Goal: Task Accomplishment & Management: Complete application form

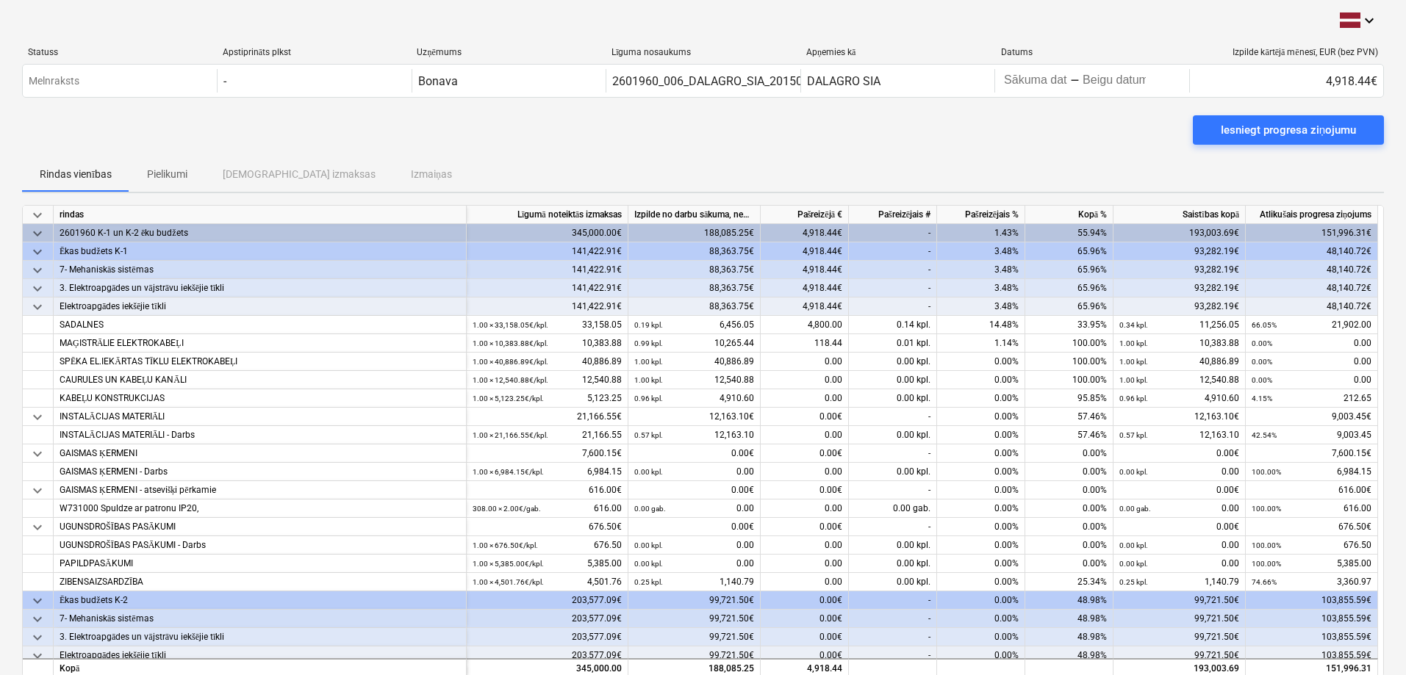
scroll to position [49, 0]
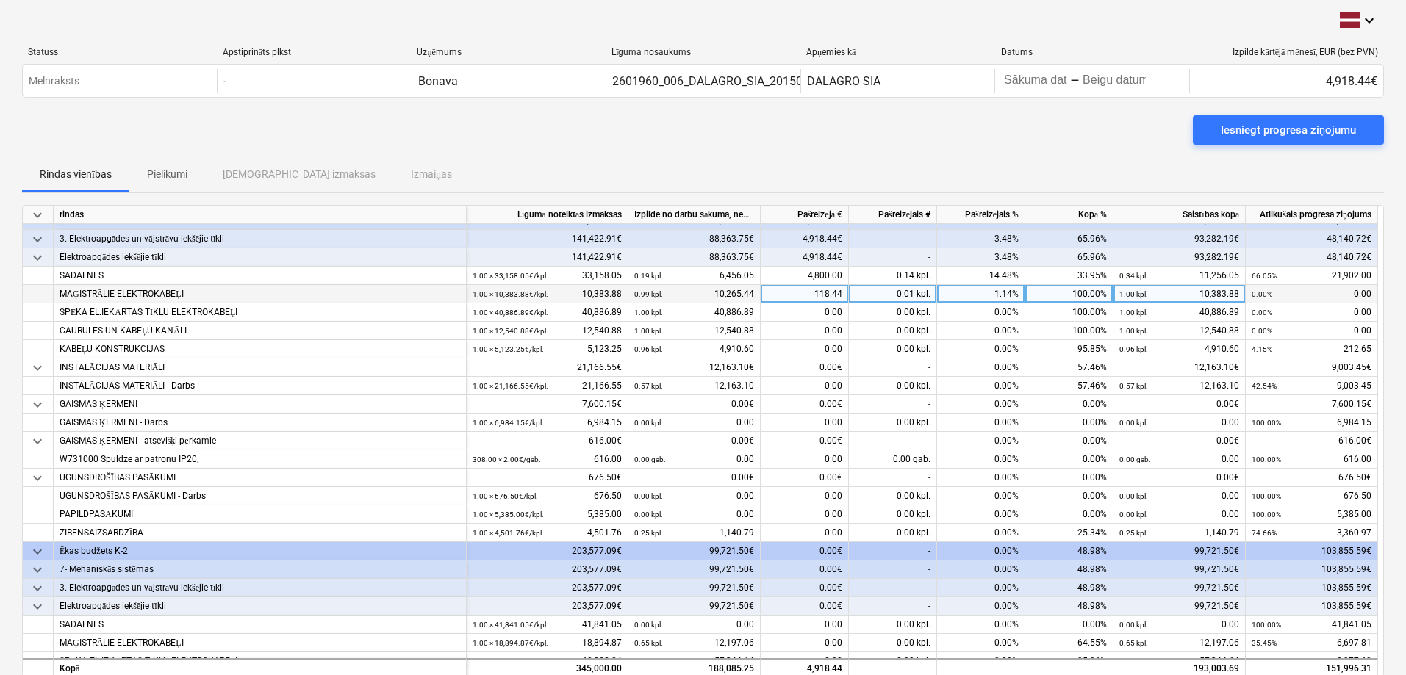
click at [703, 288] on div "118.44" at bounding box center [805, 294] width 88 height 18
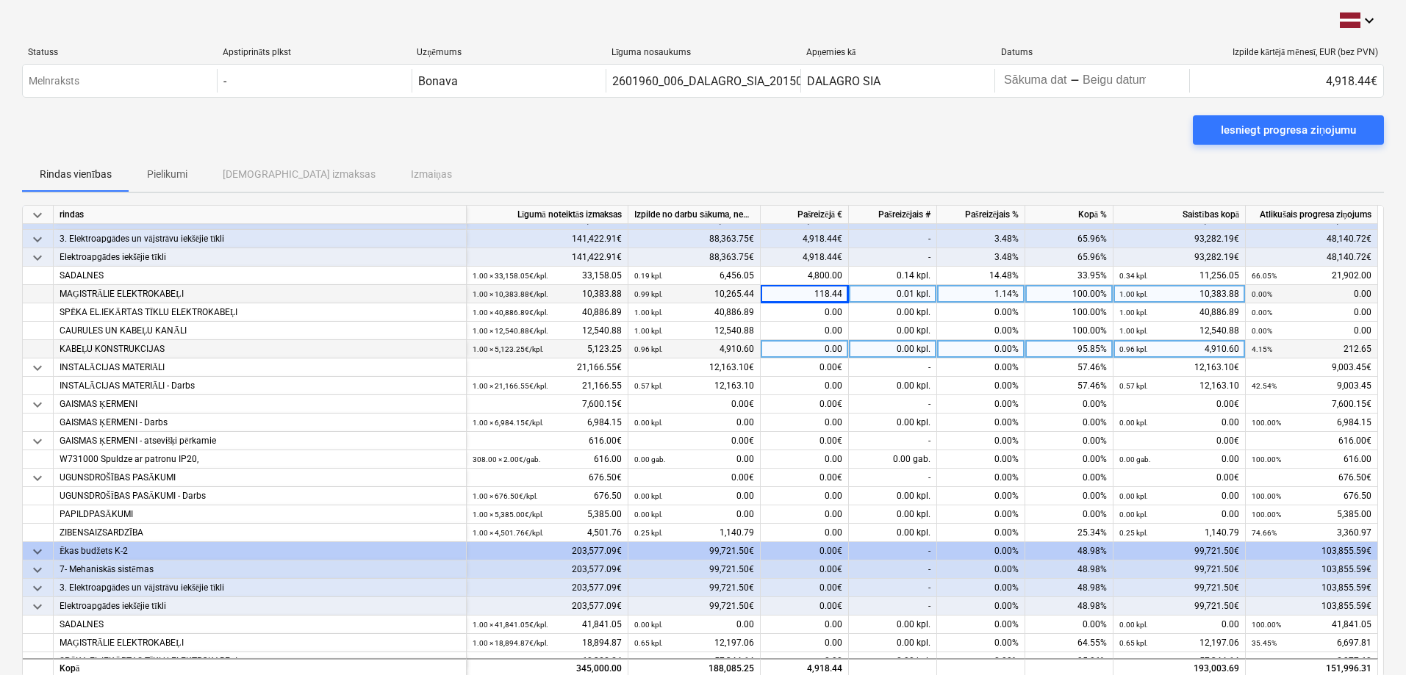
click at [703, 307] on div "0.00" at bounding box center [805, 349] width 88 height 18
type input "10.50"
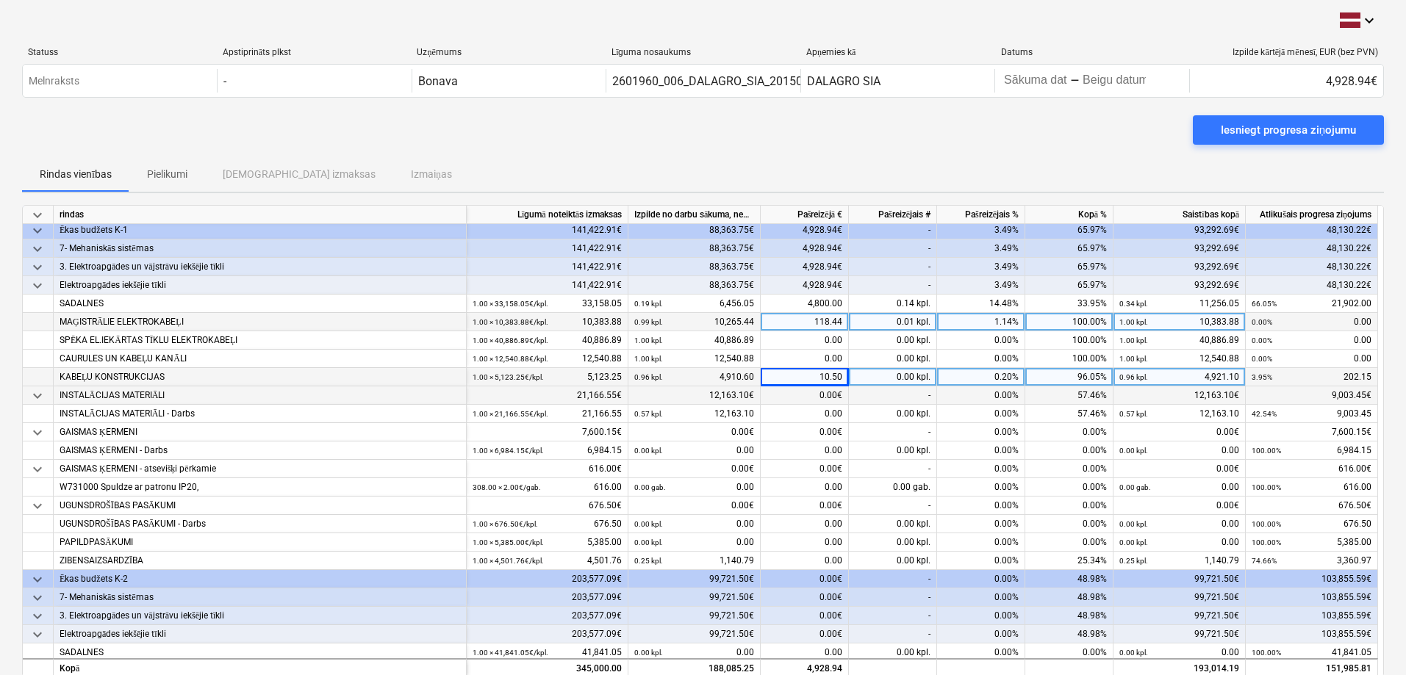
scroll to position [0, 0]
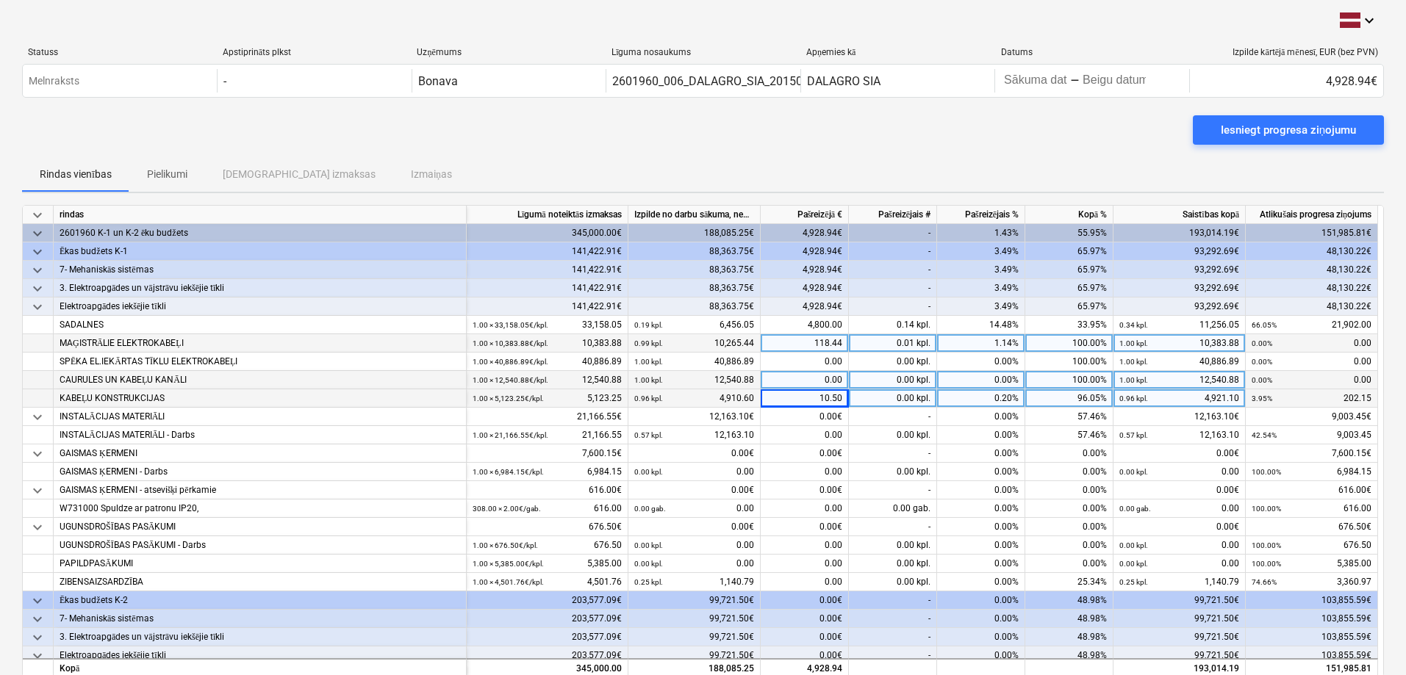
click at [703, 307] on div "0.00" at bounding box center [805, 380] width 88 height 18
click at [703, 307] on div "0.00€" at bounding box center [805, 417] width 88 height 18
click at [659, 307] on div "12,163.10€" at bounding box center [694, 417] width 132 height 18
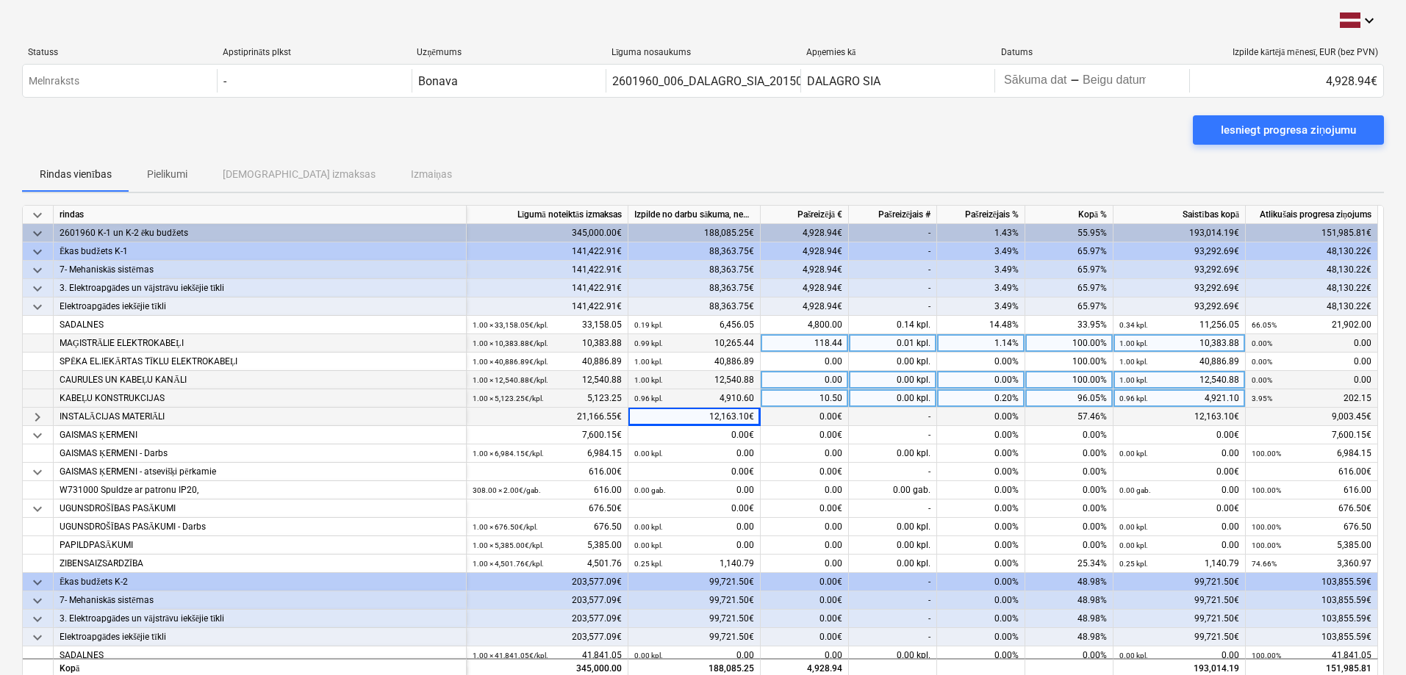
click at [703, 307] on div "0.00€" at bounding box center [805, 417] width 88 height 18
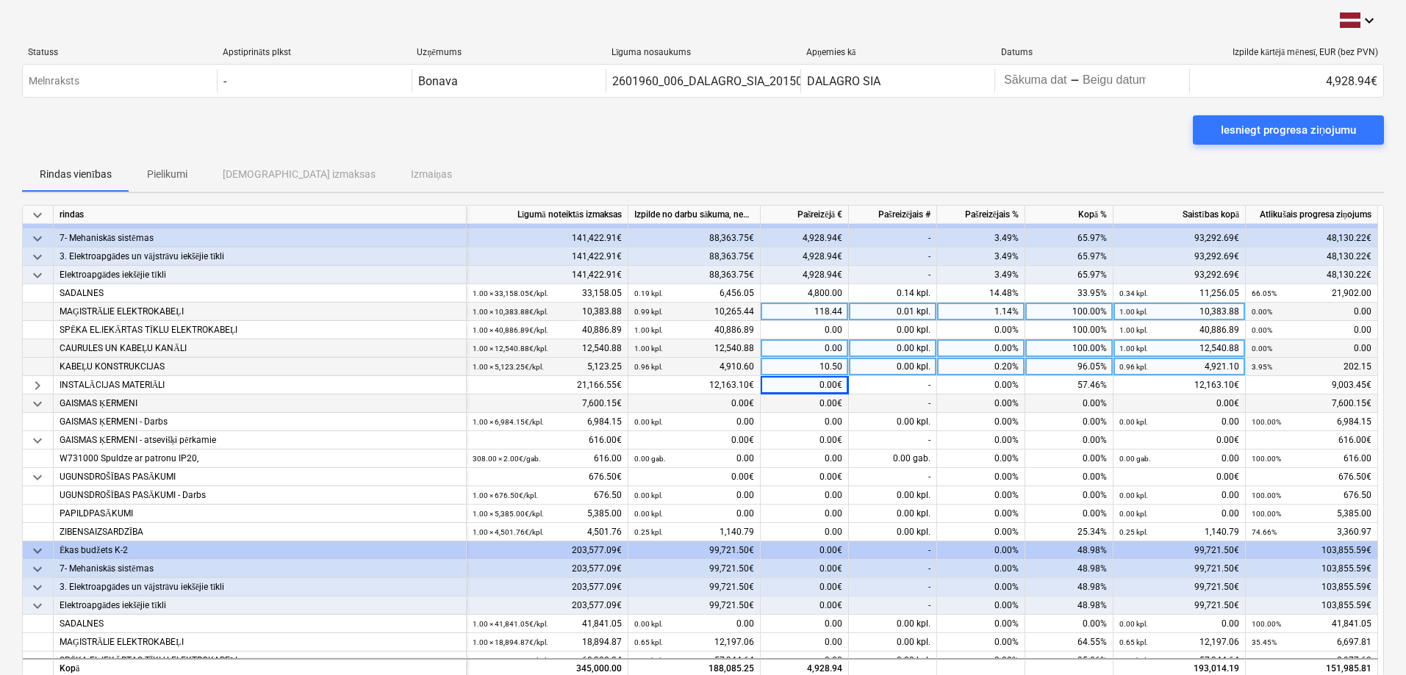
scroll to position [49, 0]
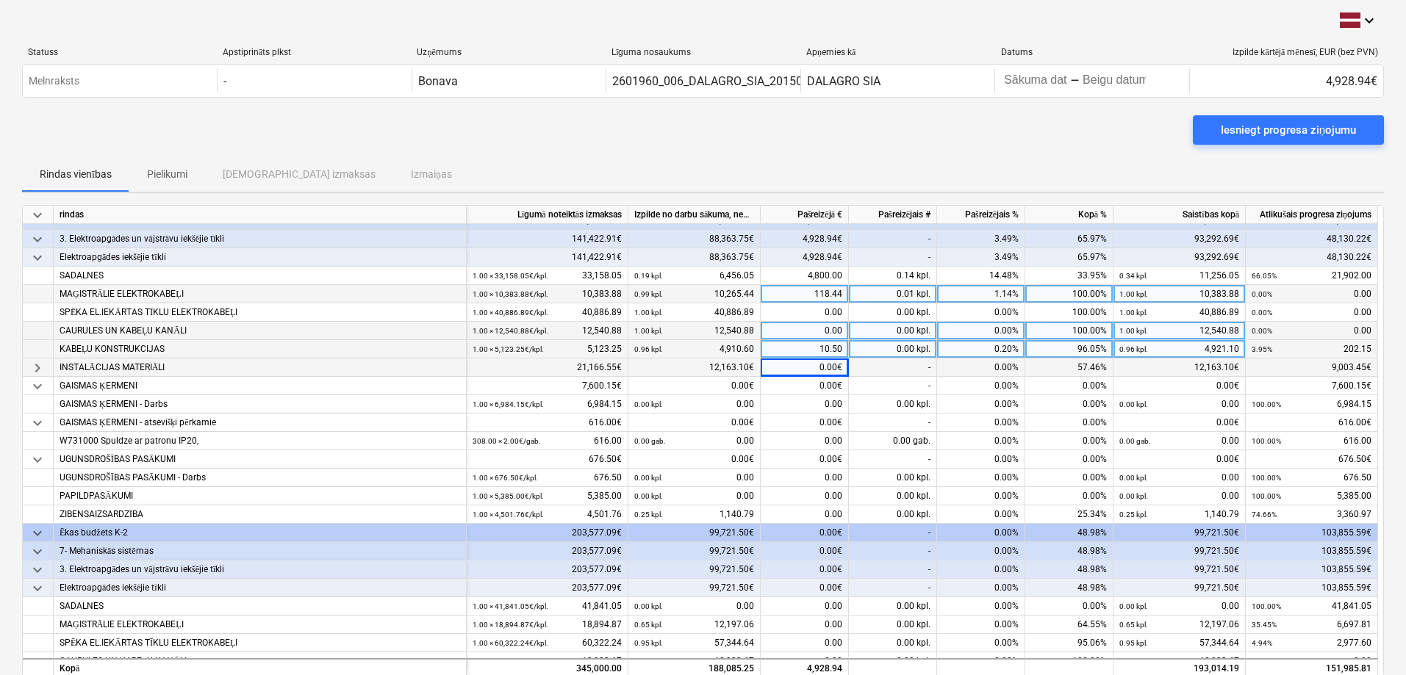
click at [27, 307] on div "keyboard_arrow_right" at bounding box center [38, 368] width 31 height 18
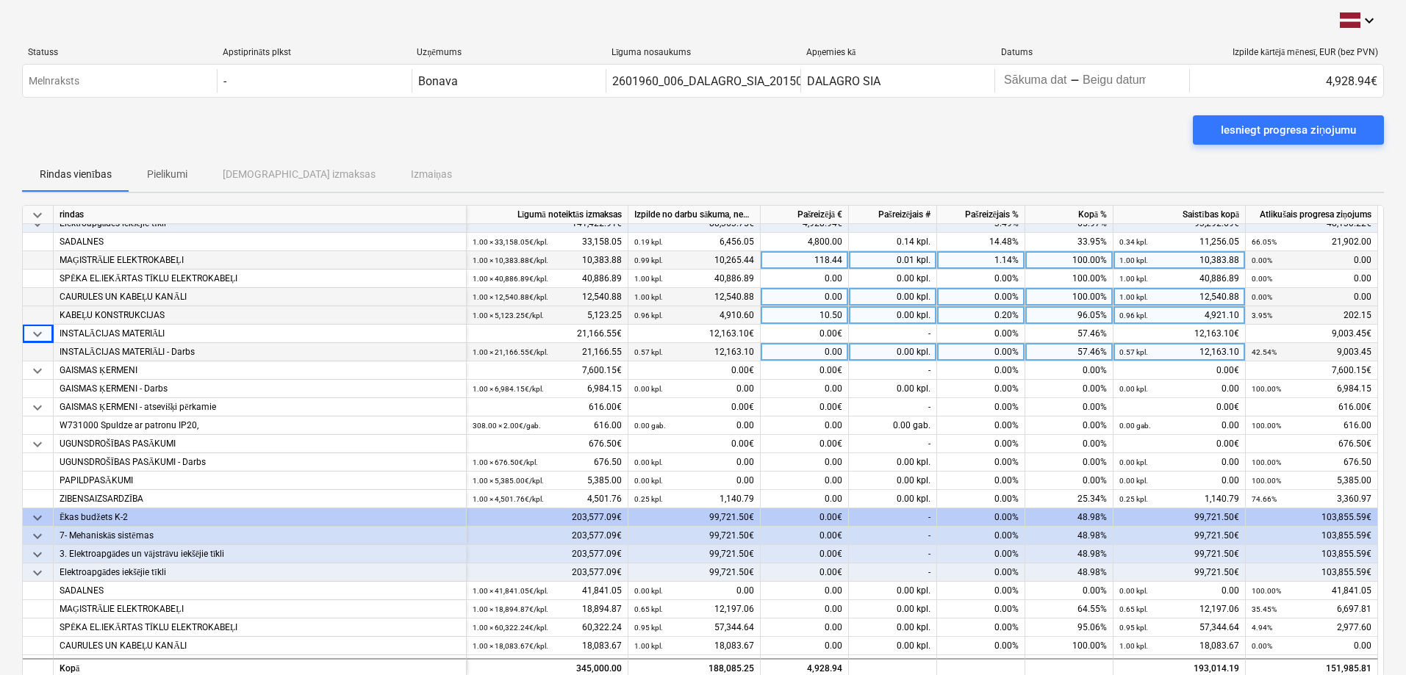
scroll to position [98, 0]
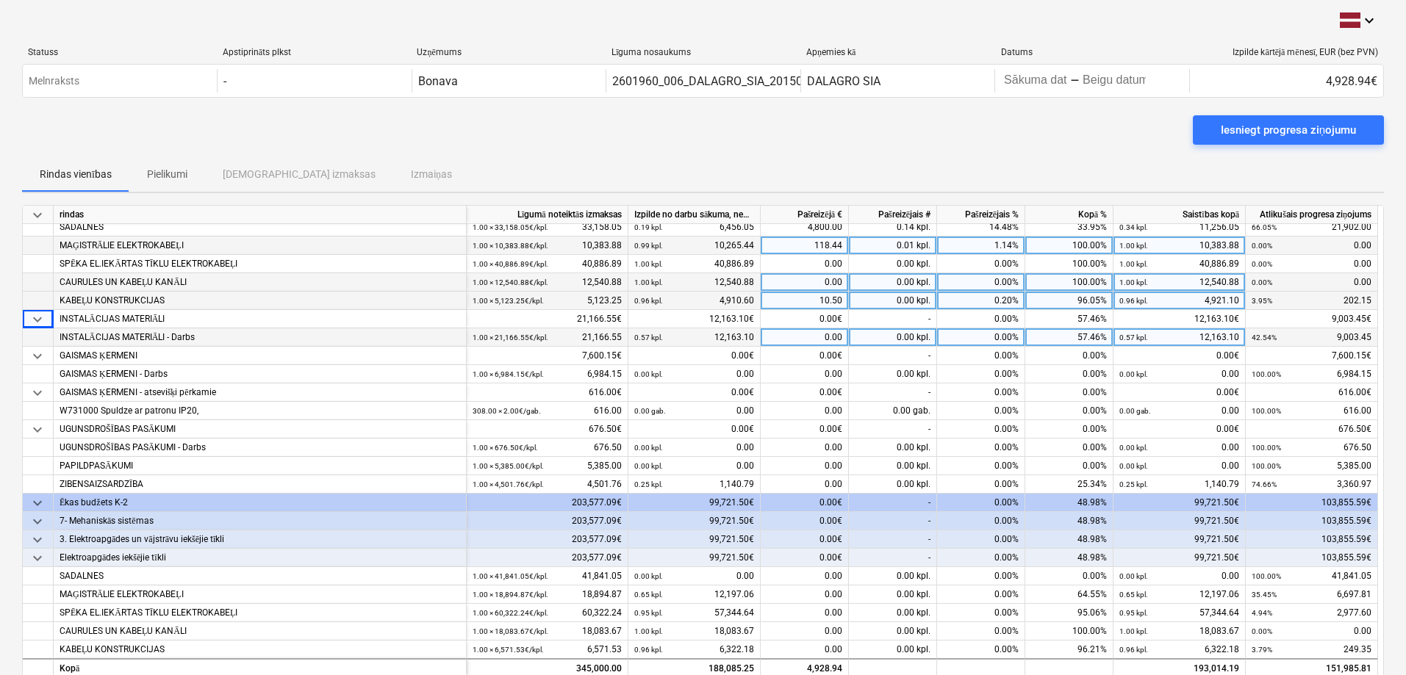
click at [703, 307] on div "0.00" at bounding box center [805, 338] width 88 height 18
type input "2508.85"
click at [703, 307] on div "0.00€" at bounding box center [805, 356] width 88 height 18
click at [703, 307] on div "2,508.85" at bounding box center [805, 338] width 88 height 18
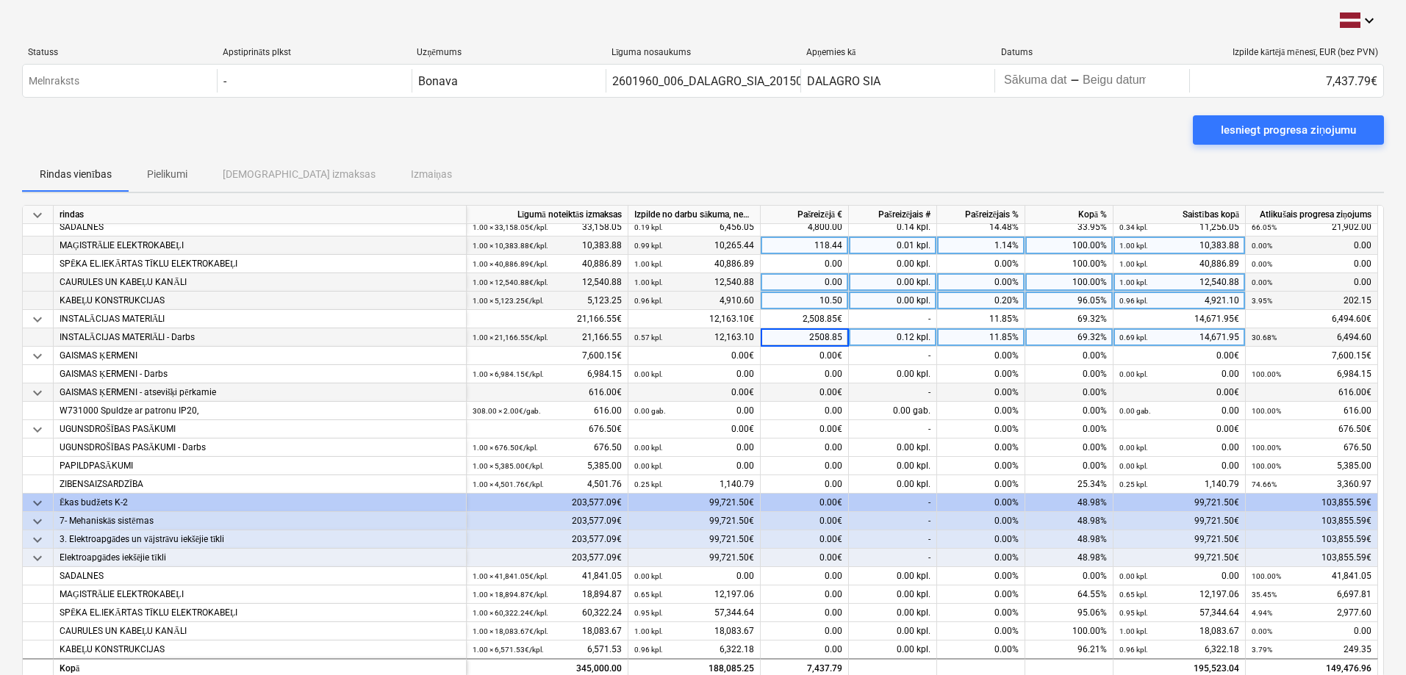
click at [703, 307] on div "0.00€" at bounding box center [805, 393] width 88 height 18
click at [703, 296] on div "10.50" at bounding box center [805, 301] width 88 height 18
type input "0"
click at [703, 307] on div "0.00€" at bounding box center [805, 393] width 88 height 18
click at [703, 284] on div "0.00" at bounding box center [805, 282] width 88 height 18
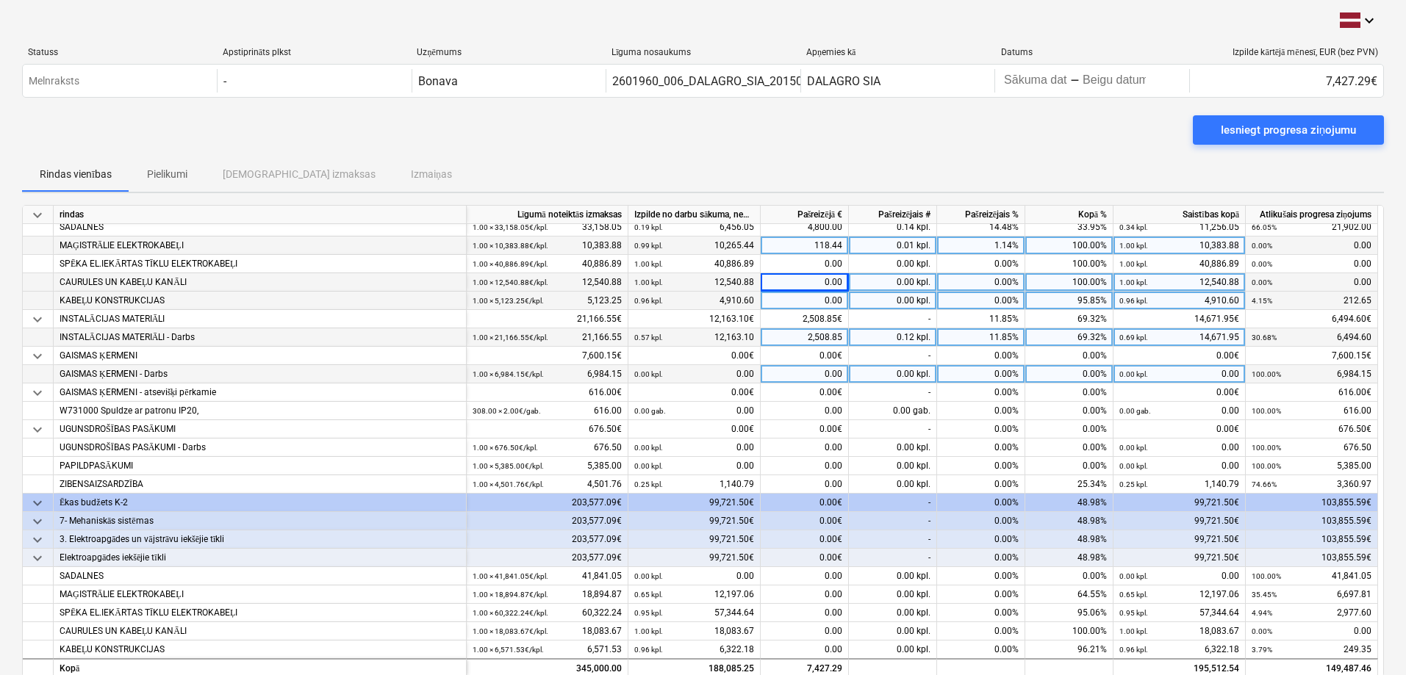
click at [703, 307] on div "0.00" at bounding box center [805, 374] width 88 height 18
type input "2576"
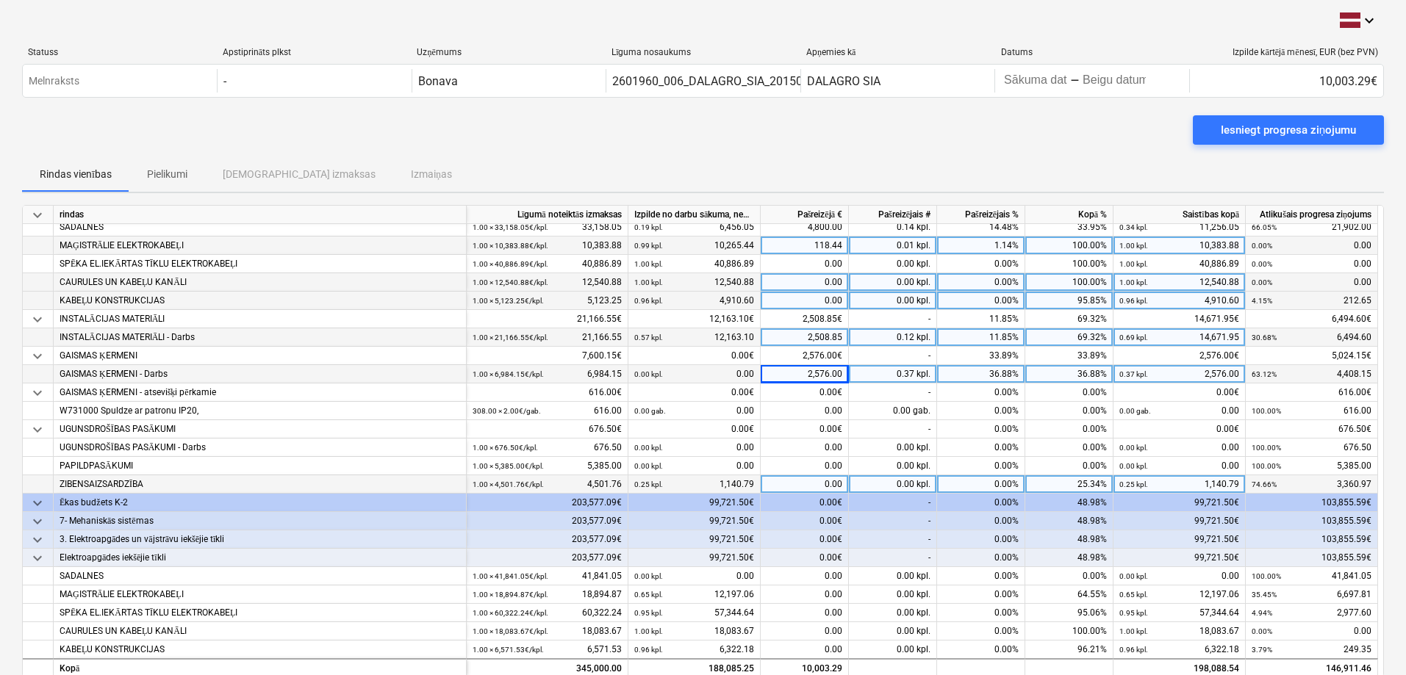
click at [703, 307] on div "0.00" at bounding box center [805, 485] width 88 height 18
type input "9"
click at [703, 307] on input "096.36" at bounding box center [804, 485] width 87 height 18
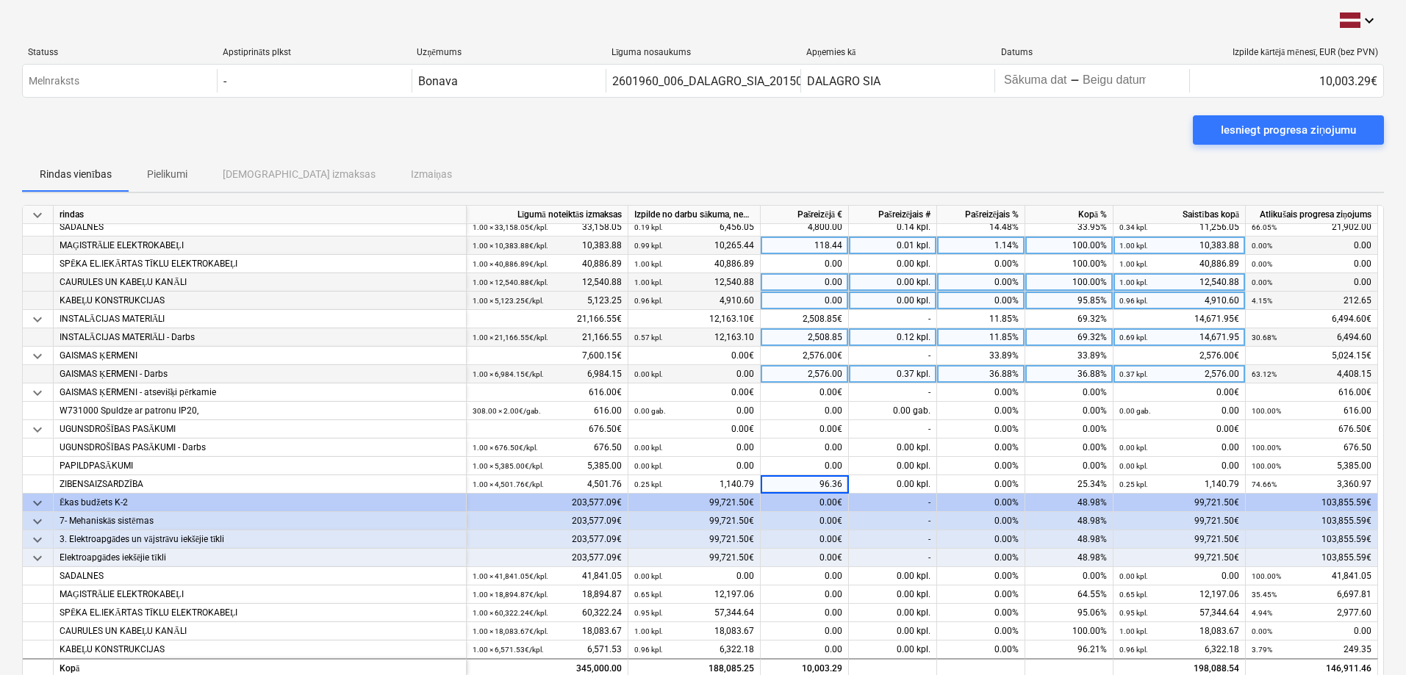
type input "986.36"
click at [703, 307] on div "0.00€" at bounding box center [805, 540] width 88 height 18
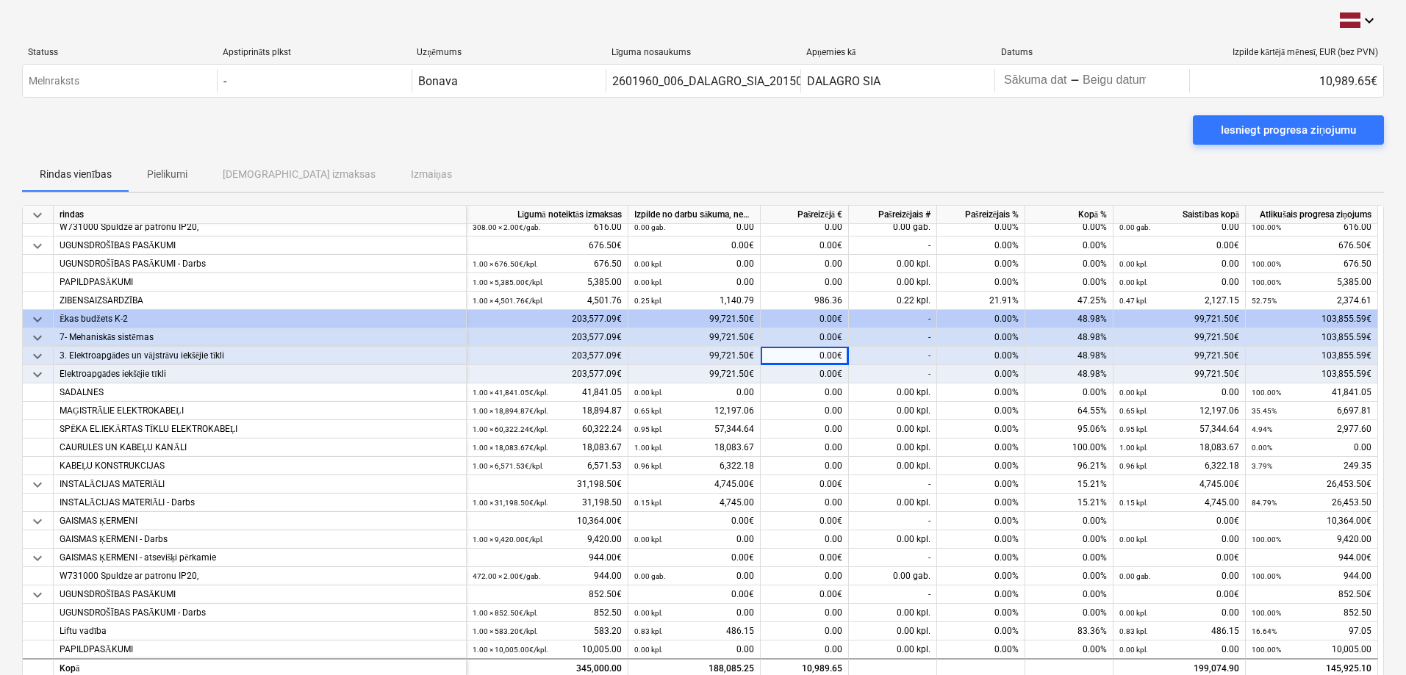
scroll to position [301, 0]
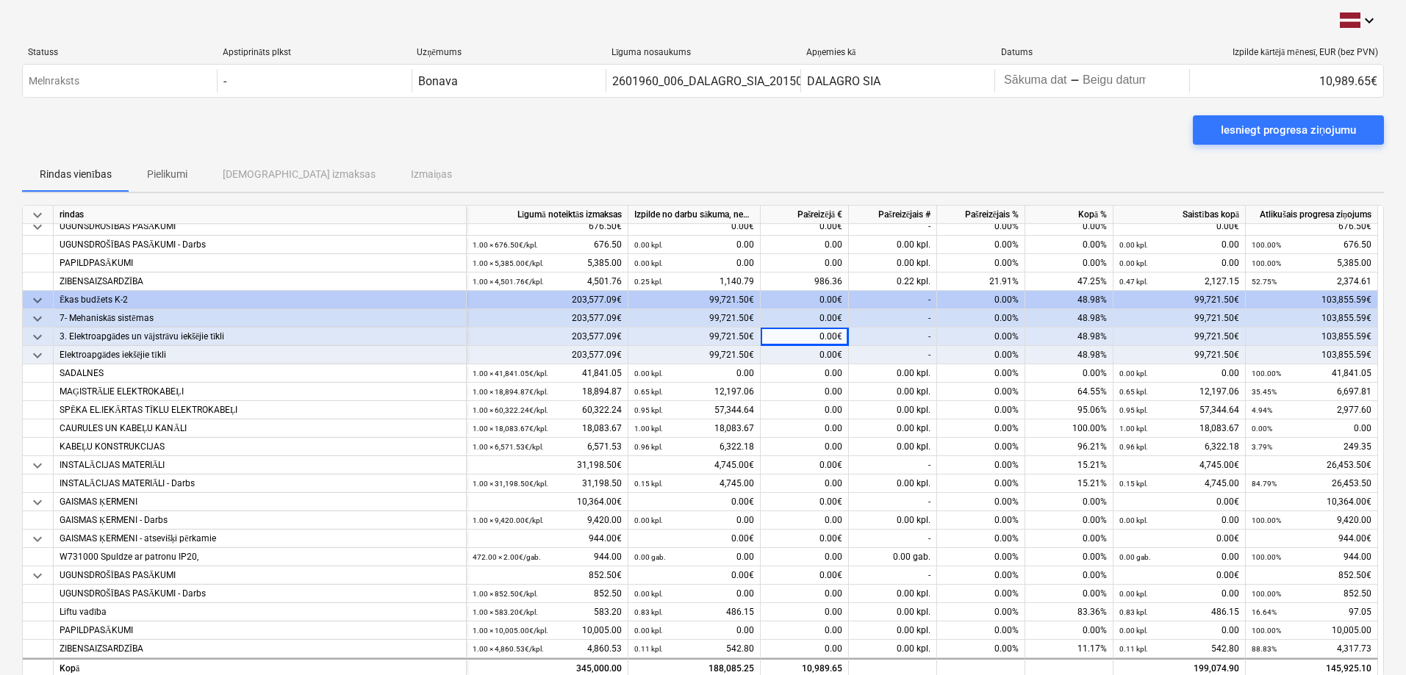
click at [206, 307] on div "7- Mehaniskās sistēmas" at bounding box center [260, 318] width 401 height 18
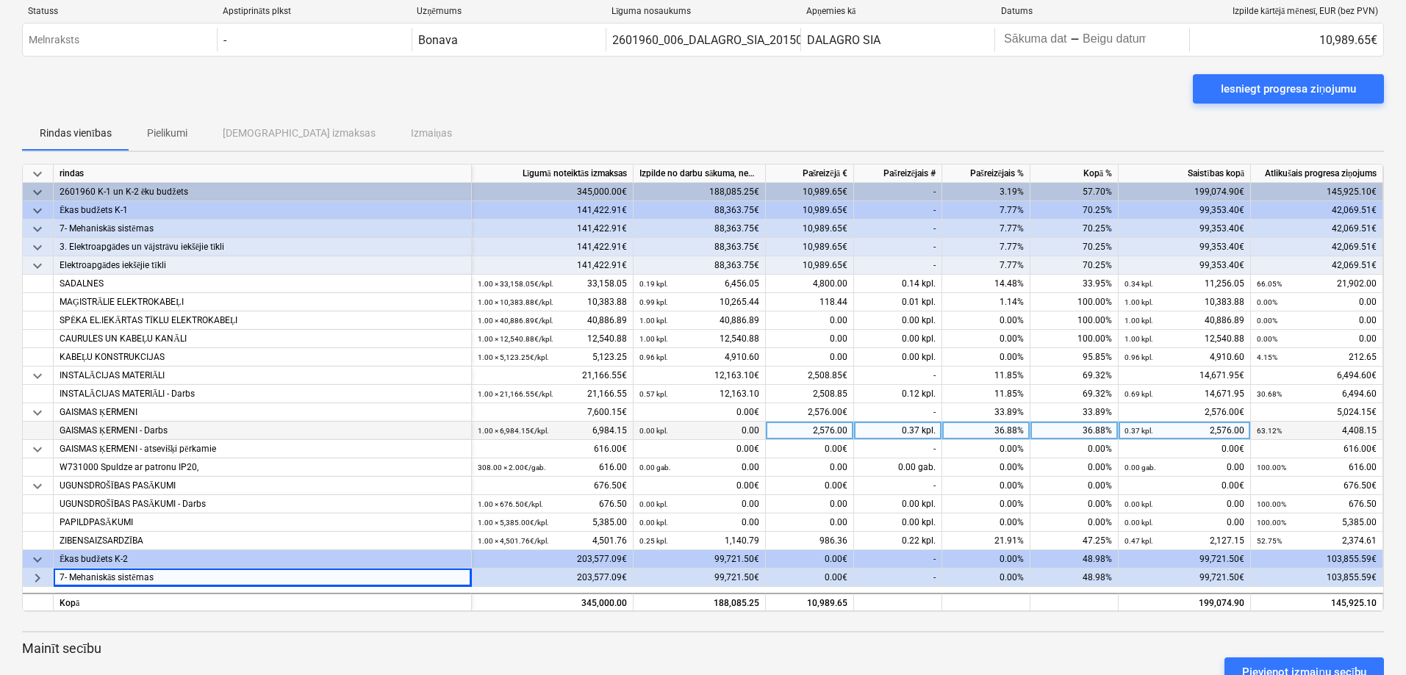
scroll to position [87, 0]
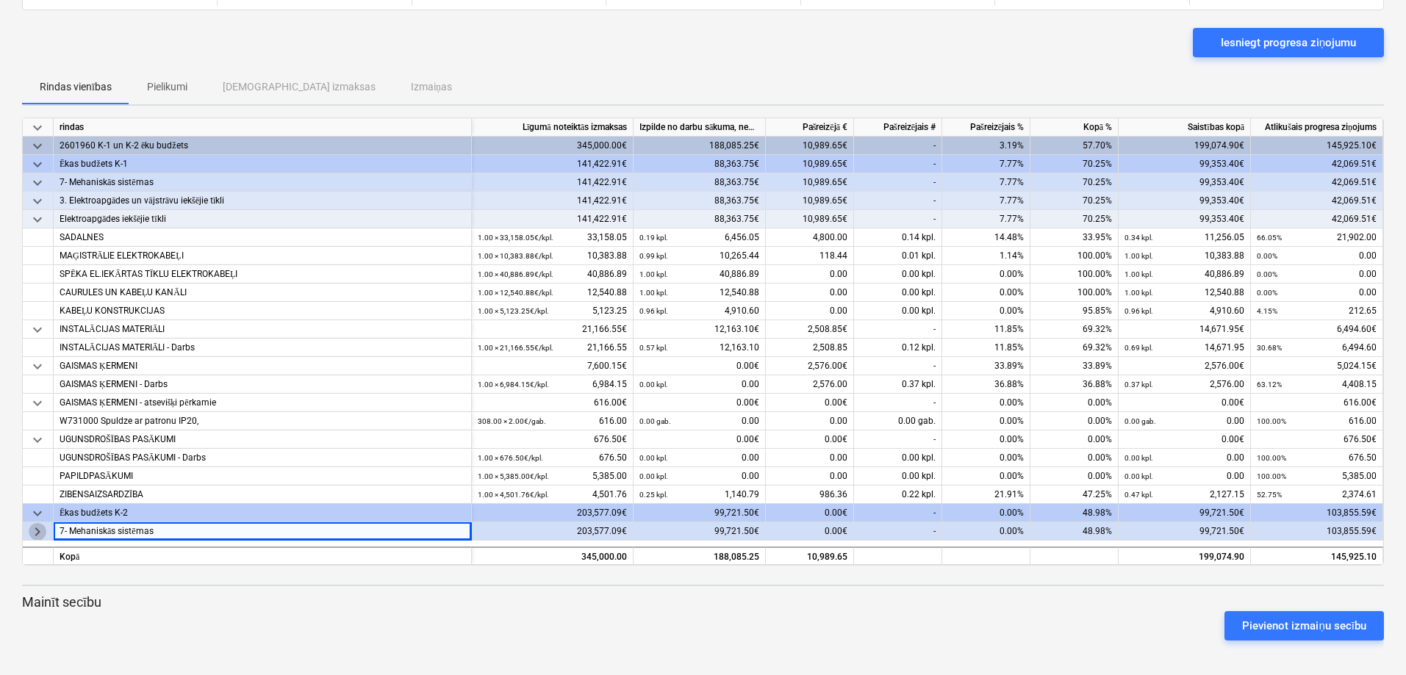
click at [37, 307] on span "keyboard_arrow_right" at bounding box center [38, 532] width 18 height 18
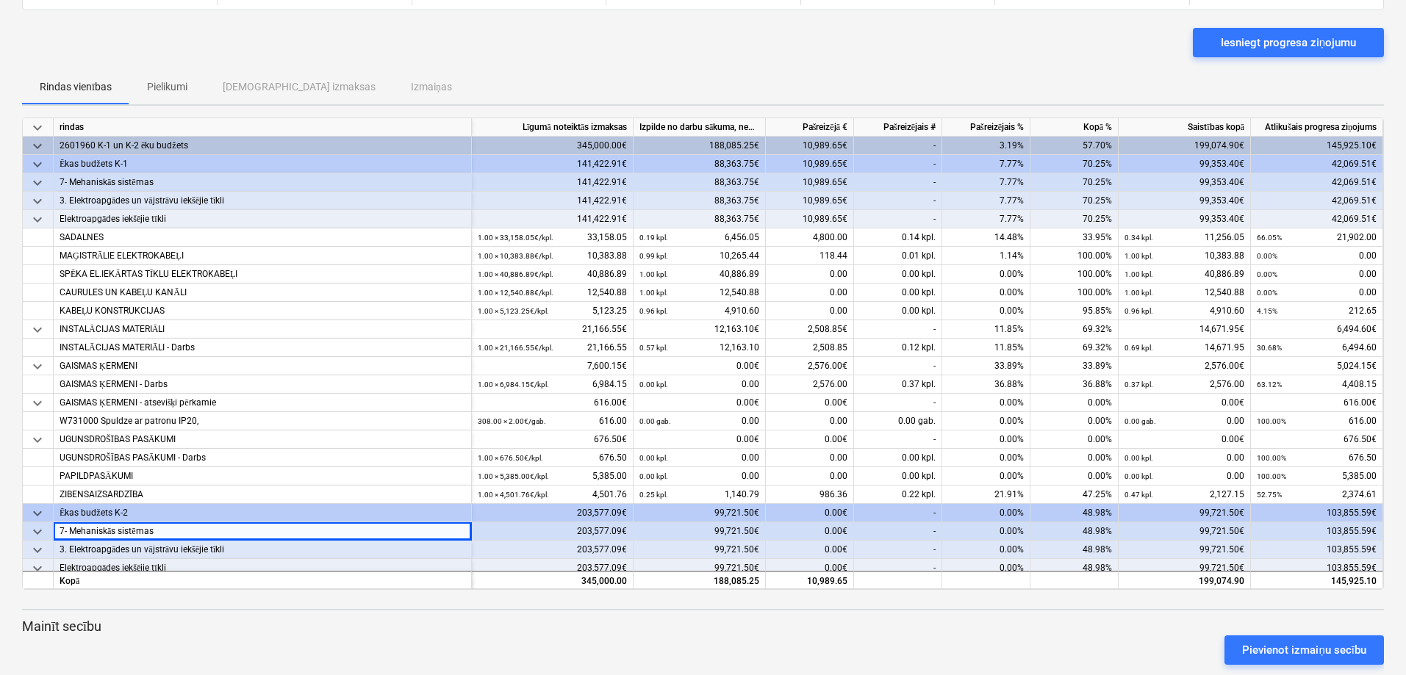
click at [38, 307] on span "keyboard_arrow_down" at bounding box center [38, 551] width 18 height 18
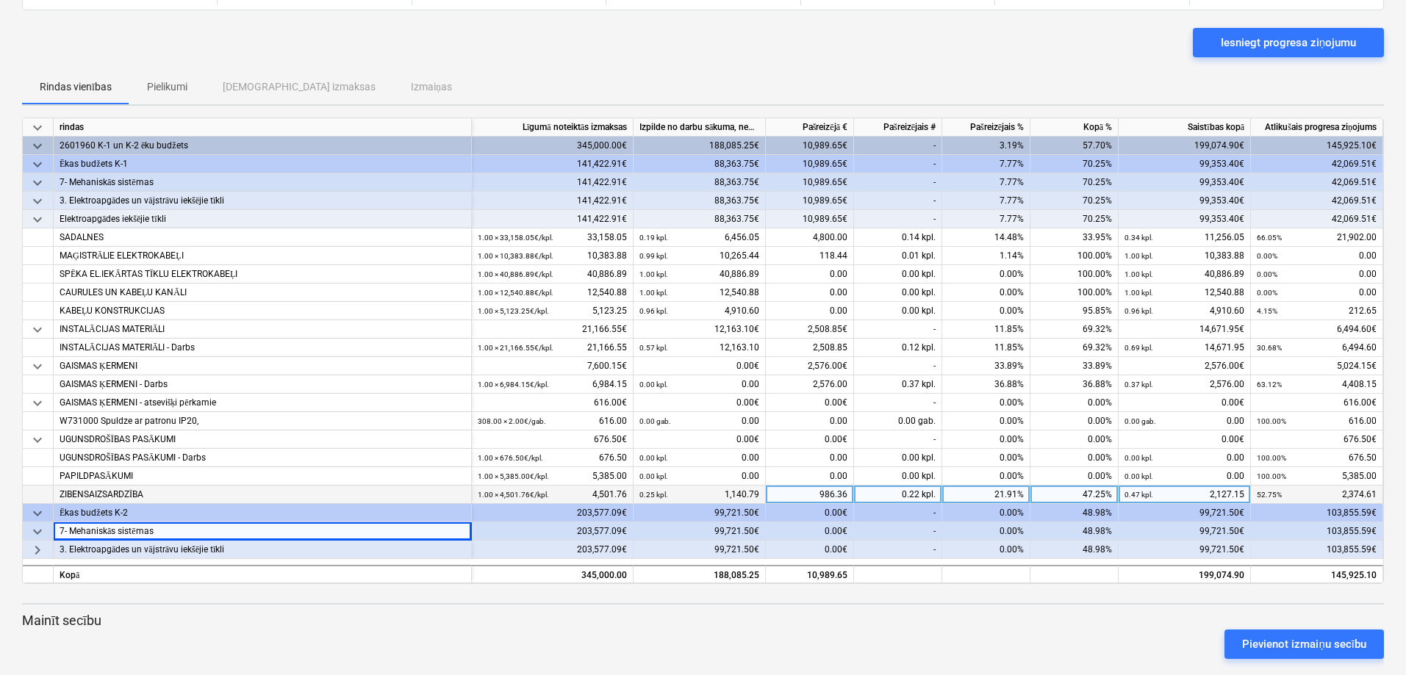
scroll to position [106, 0]
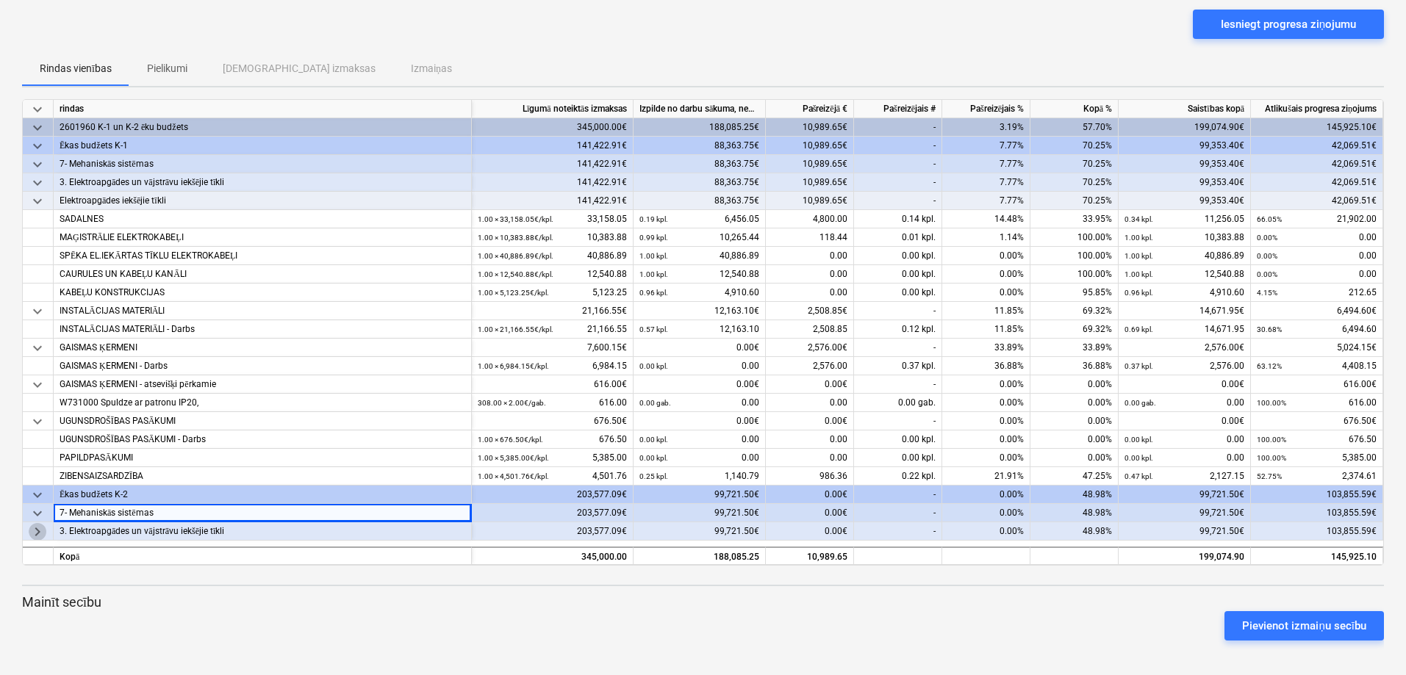
click at [35, 307] on span "keyboard_arrow_right" at bounding box center [38, 532] width 18 height 18
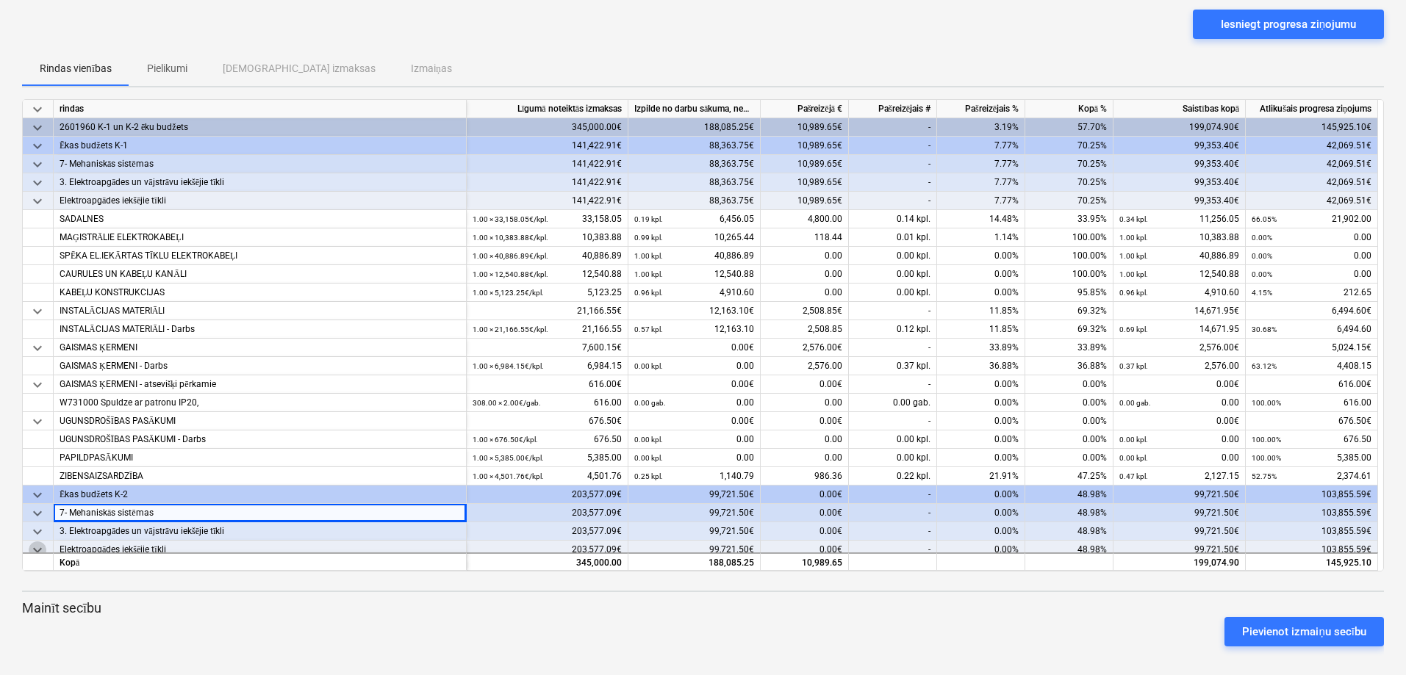
click at [33, 307] on span "keyboard_arrow_down" at bounding box center [38, 551] width 18 height 18
click at [42, 307] on span "keyboard_arrow_right" at bounding box center [38, 551] width 18 height 18
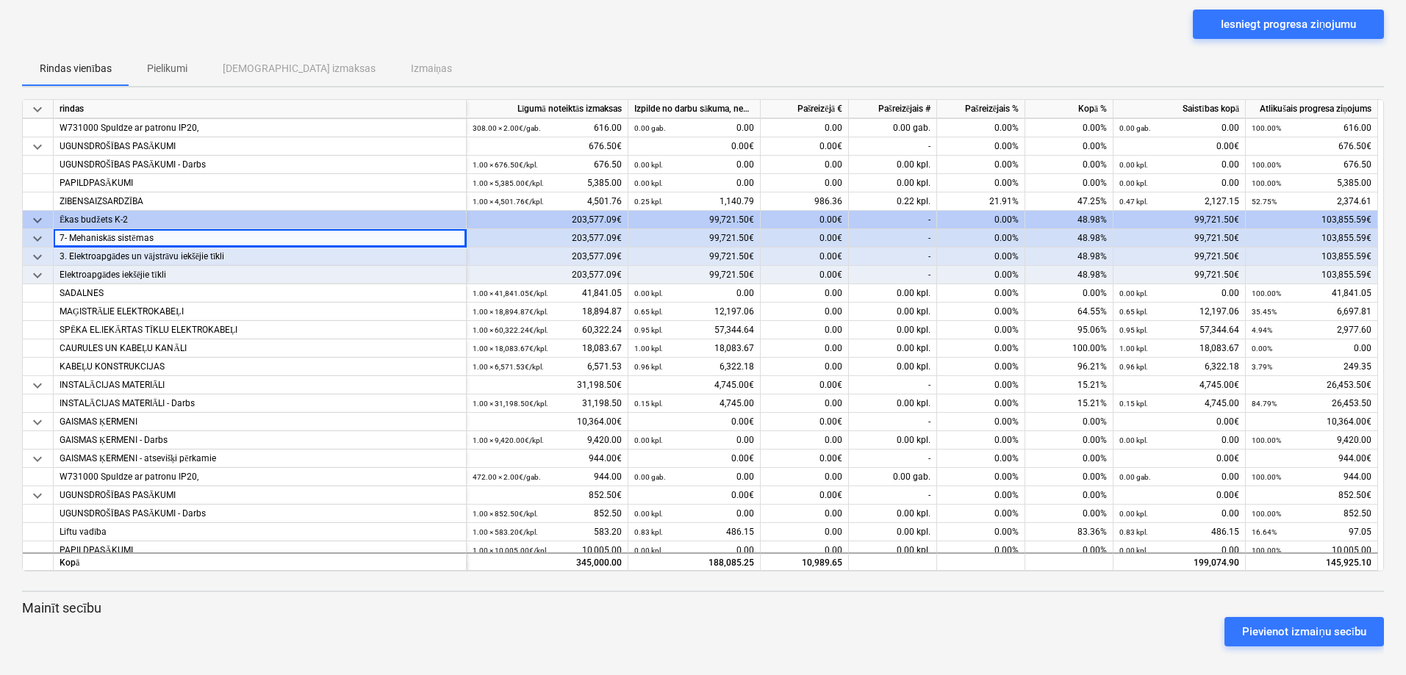
scroll to position [276, 0]
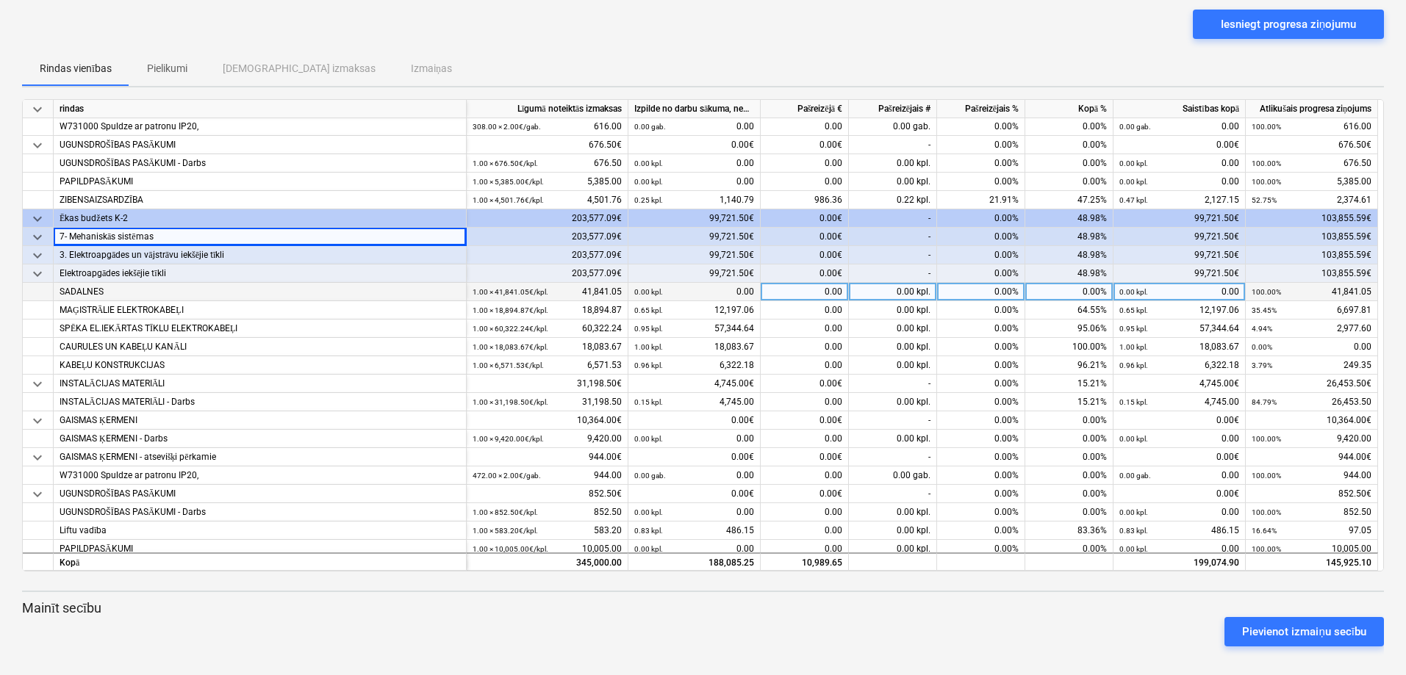
click at [703, 293] on div "0.00" at bounding box center [805, 292] width 88 height 18
click at [703, 287] on div "0.00" at bounding box center [805, 292] width 88 height 18
type input "4320"
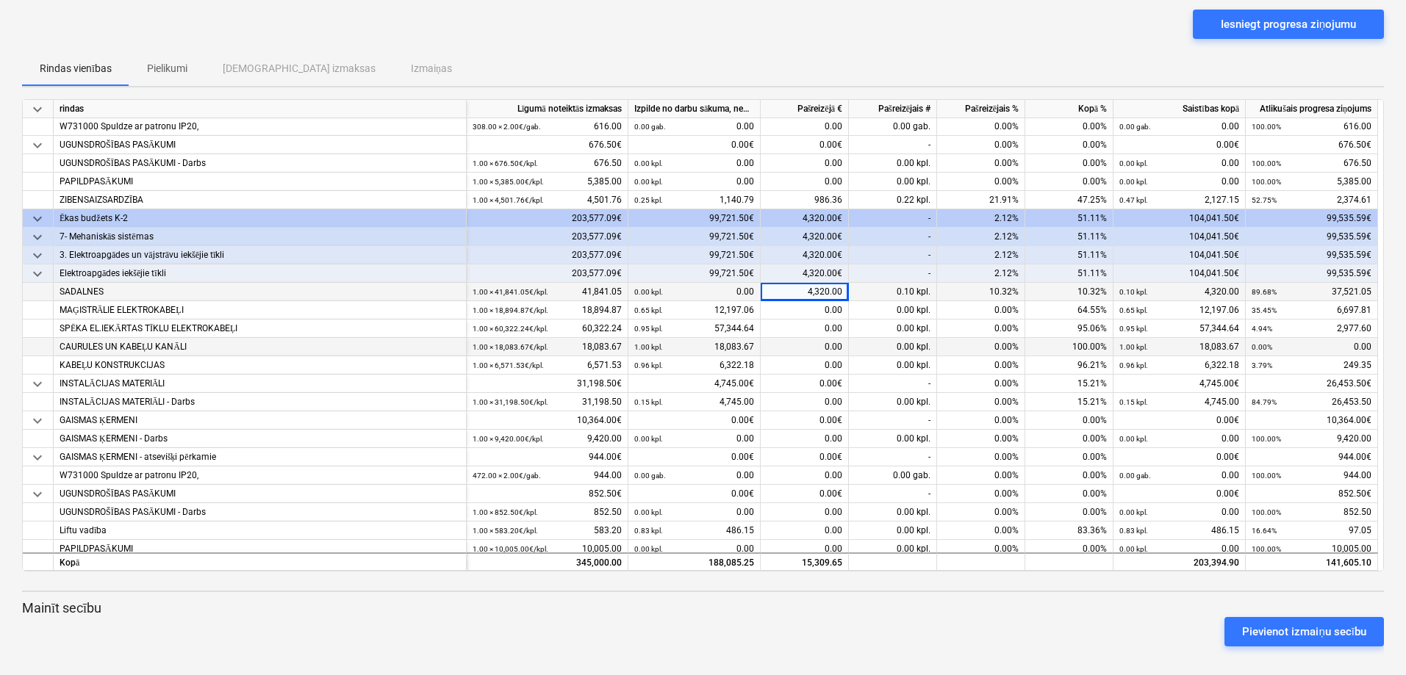
click at [703, 307] on div "0.00" at bounding box center [805, 347] width 88 height 18
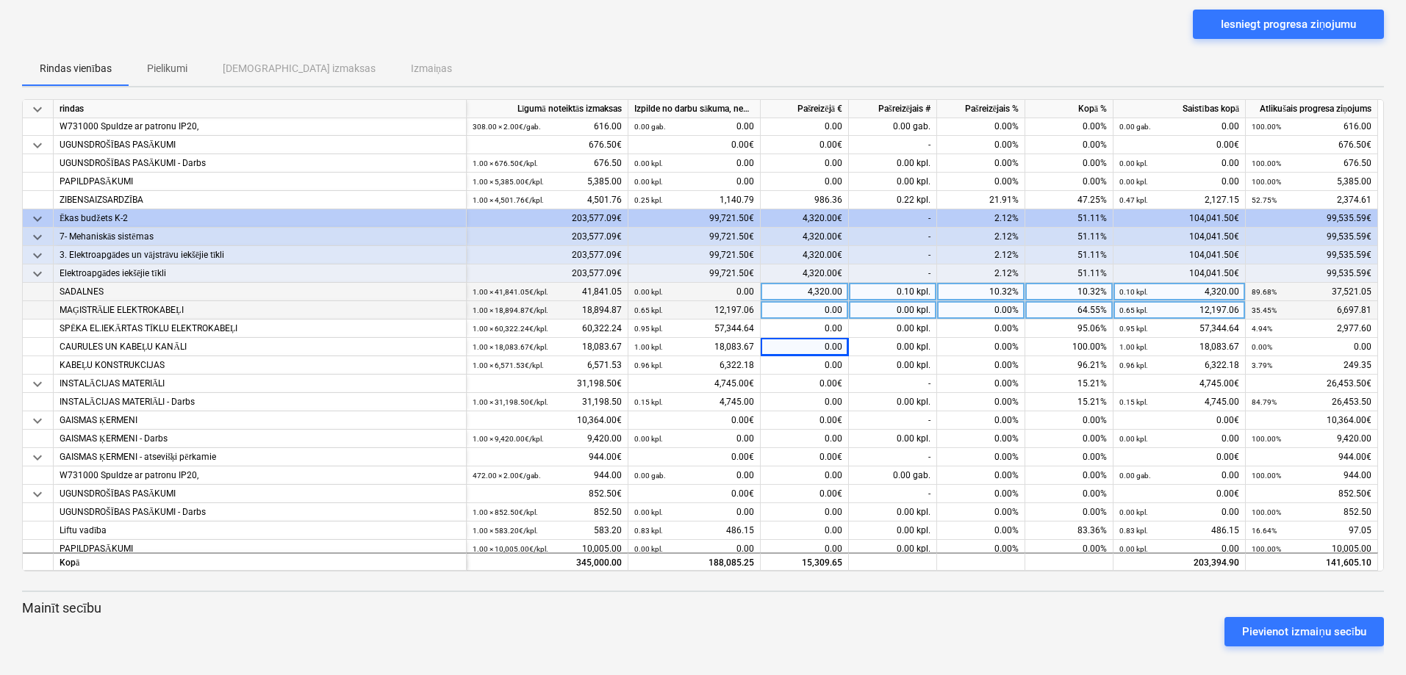
click at [703, 307] on div "0.00" at bounding box center [805, 310] width 88 height 18
type input "3661.45"
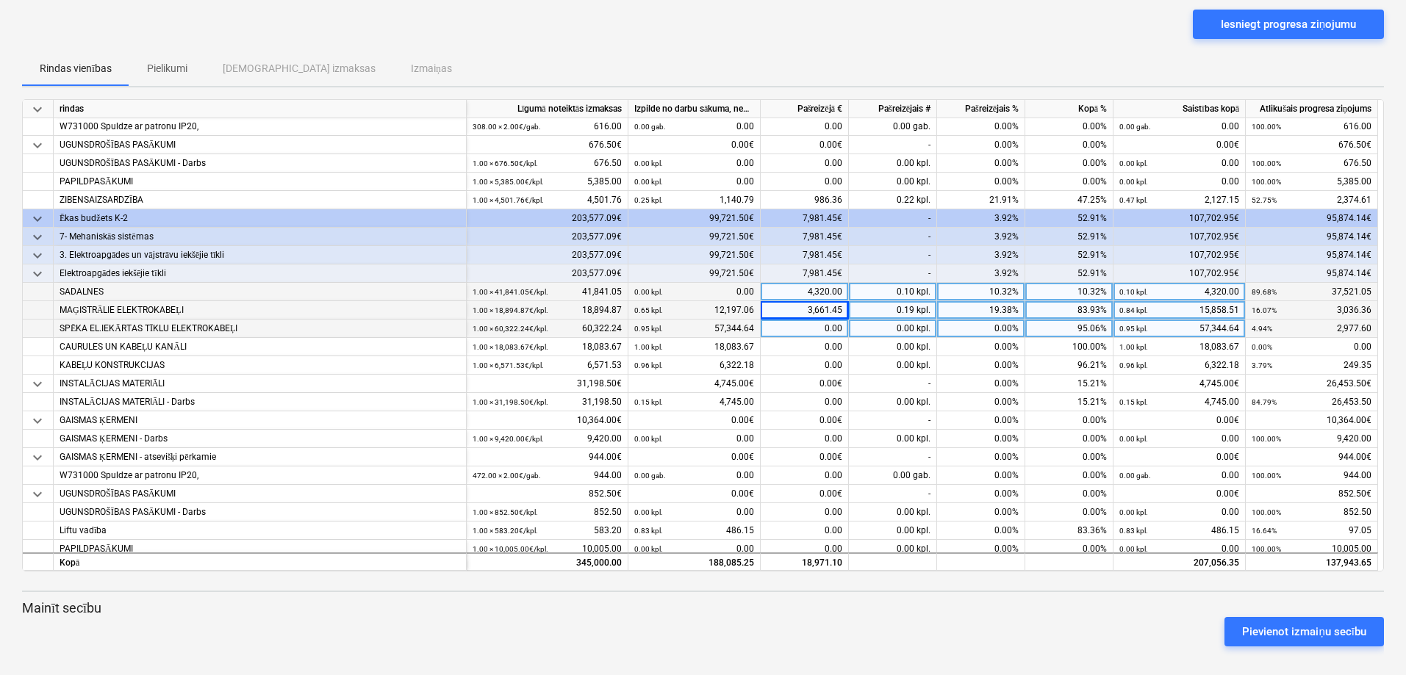
click at [703, 307] on div "0.00" at bounding box center [805, 329] width 88 height 18
type input "2977.6"
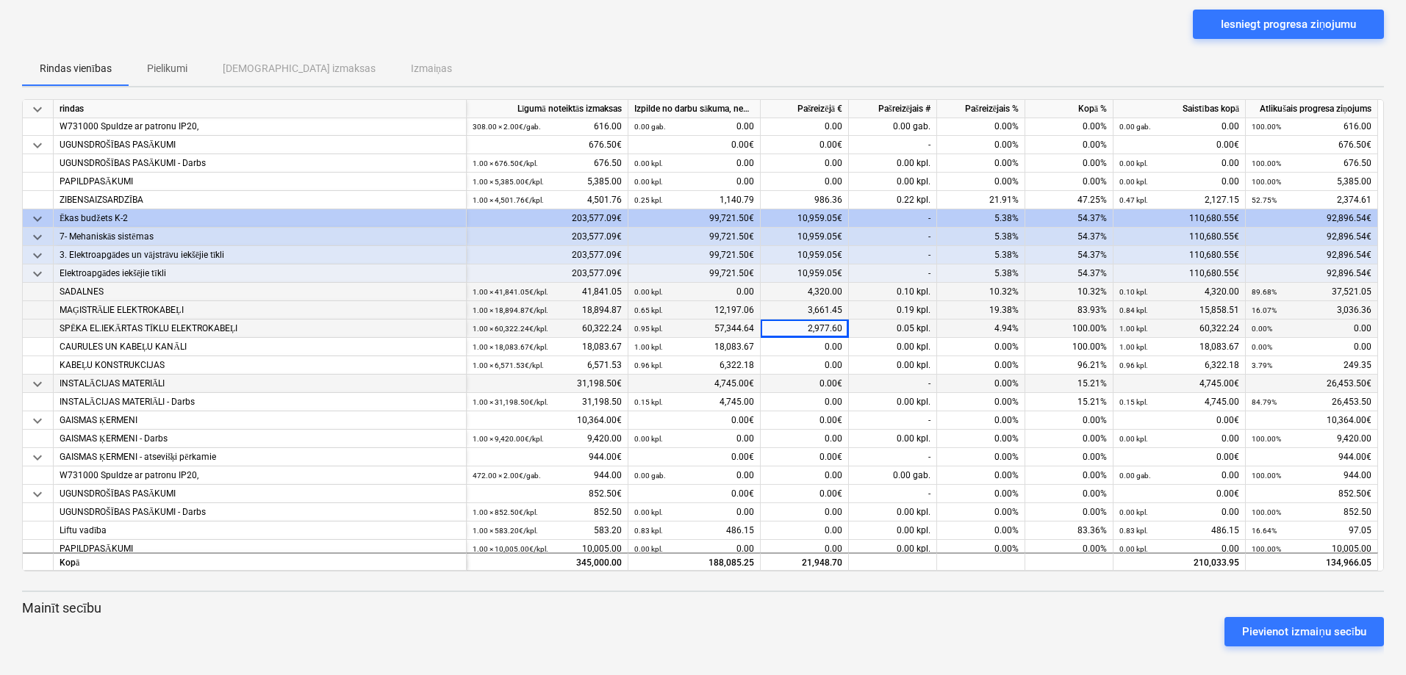
click at [703, 307] on div "0.00€" at bounding box center [805, 384] width 88 height 18
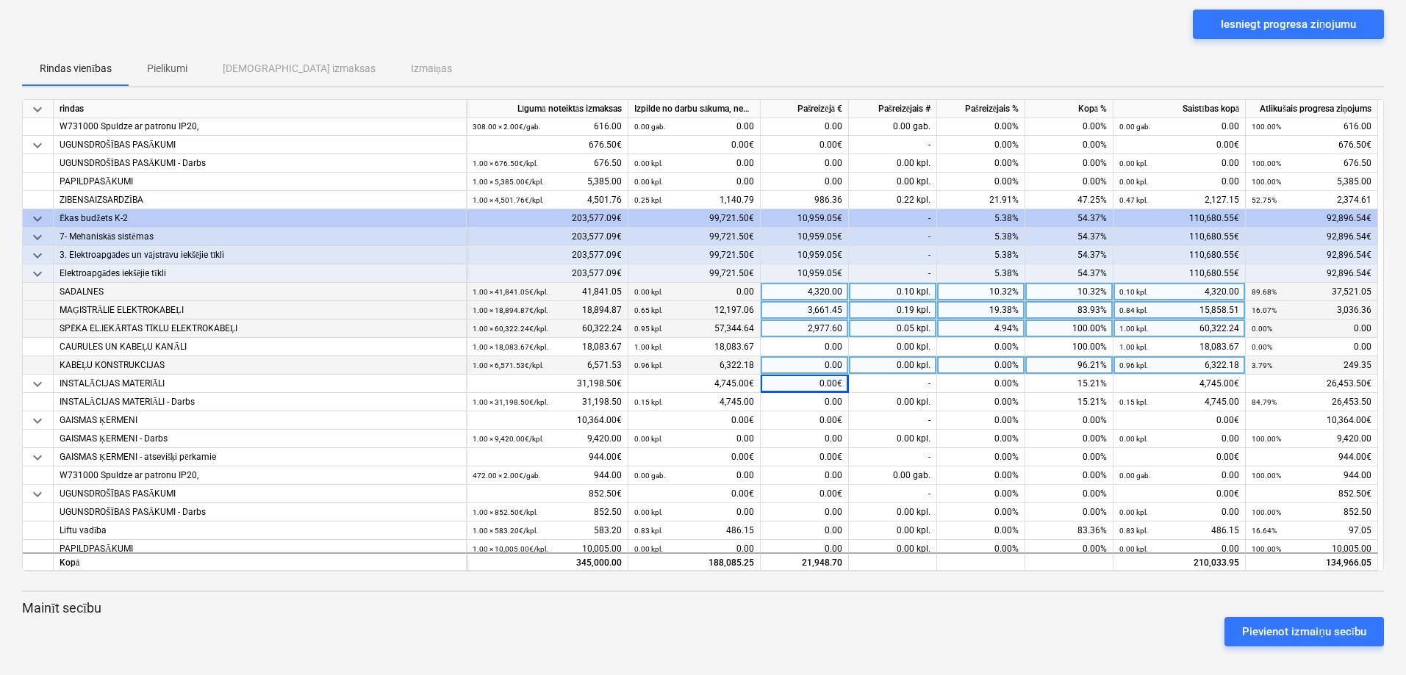
click at [703, 307] on div "0.00" at bounding box center [805, 365] width 88 height 18
type input "40"
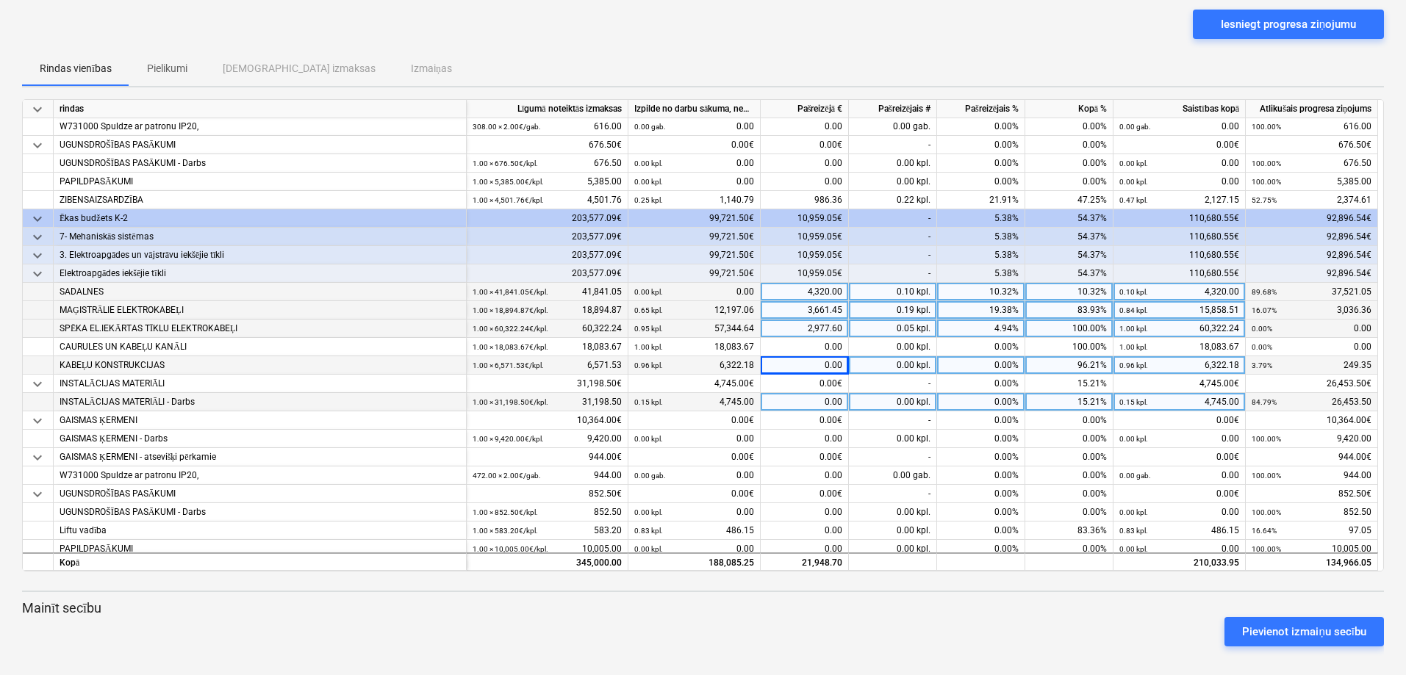
click at [703, 307] on div "0.00" at bounding box center [805, 402] width 88 height 18
click at [703, 307] on div "0.00€" at bounding box center [805, 384] width 88 height 18
click at [703, 307] on div "0.00" at bounding box center [805, 402] width 88 height 18
click at [703, 307] on div "0.00€" at bounding box center [805, 384] width 88 height 18
click at [703, 307] on div "0.00" at bounding box center [805, 402] width 88 height 18
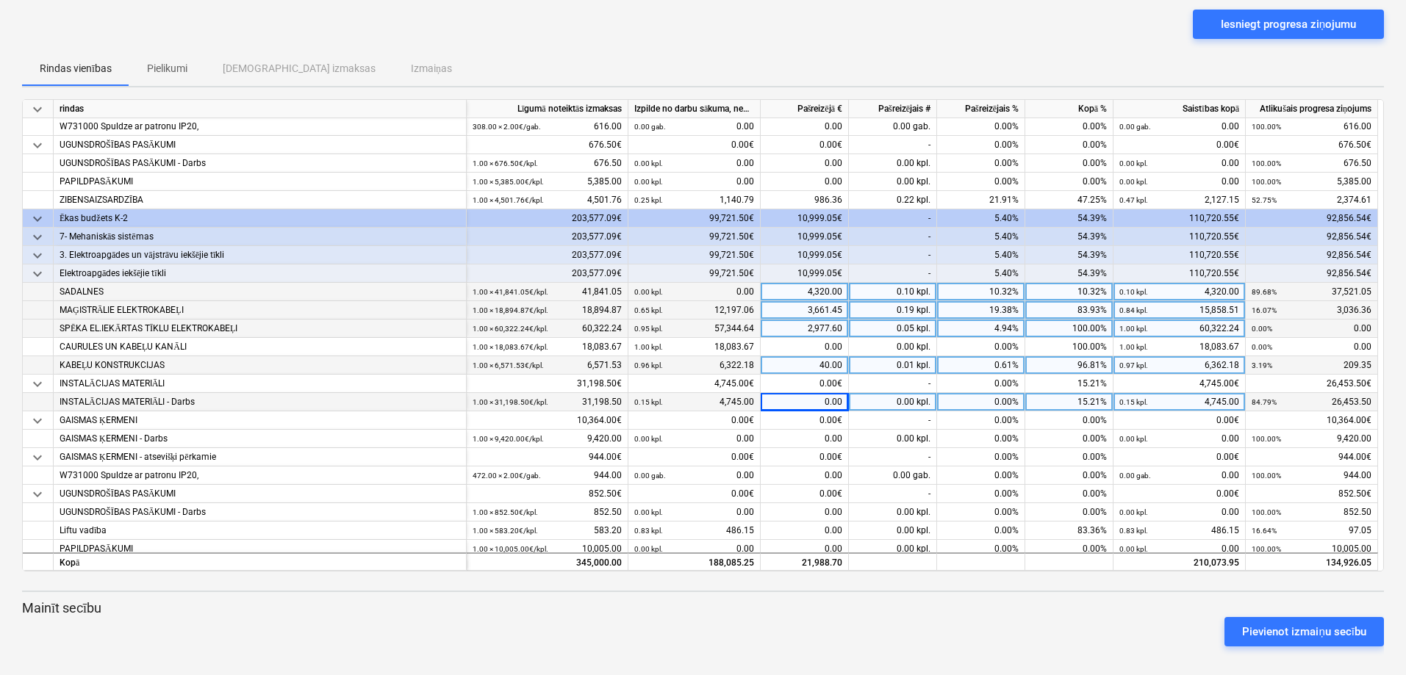
click at [703, 307] on div "0.00" at bounding box center [805, 402] width 88 height 18
type input "8789.2"
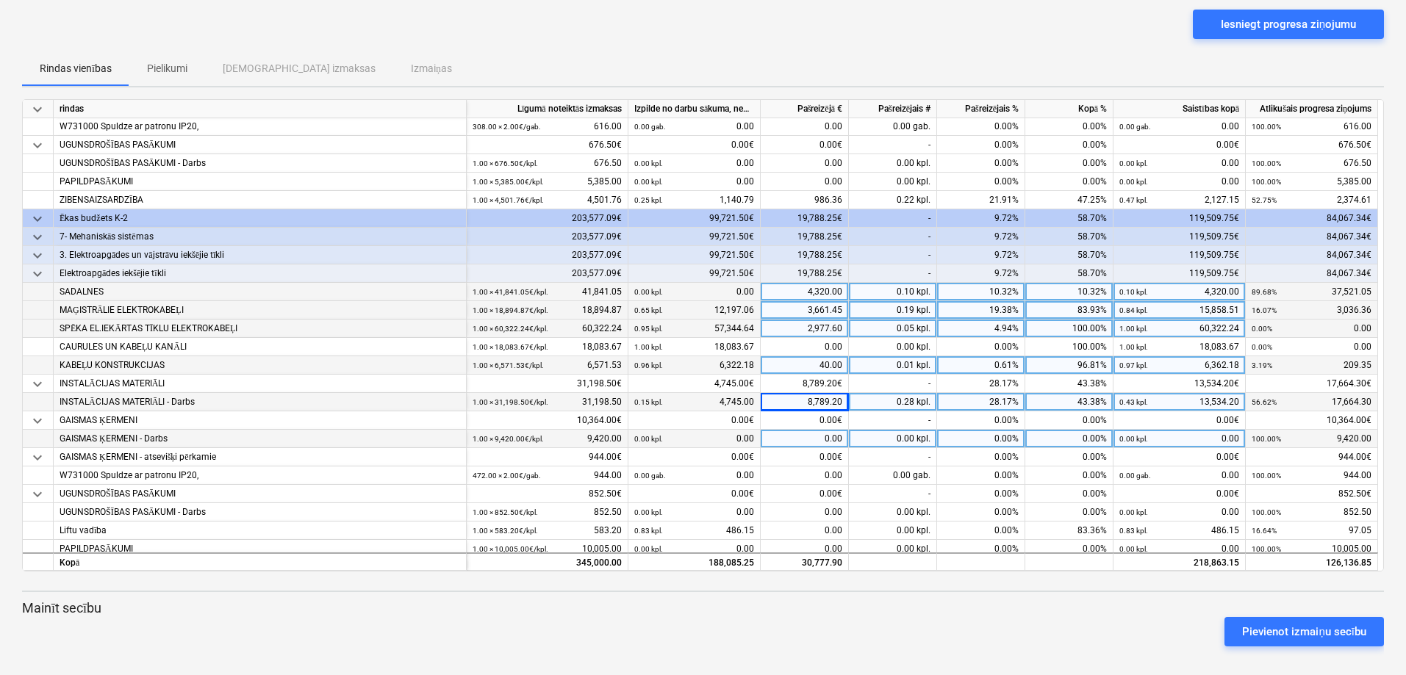
click at [703, 307] on div "0.00" at bounding box center [805, 439] width 88 height 18
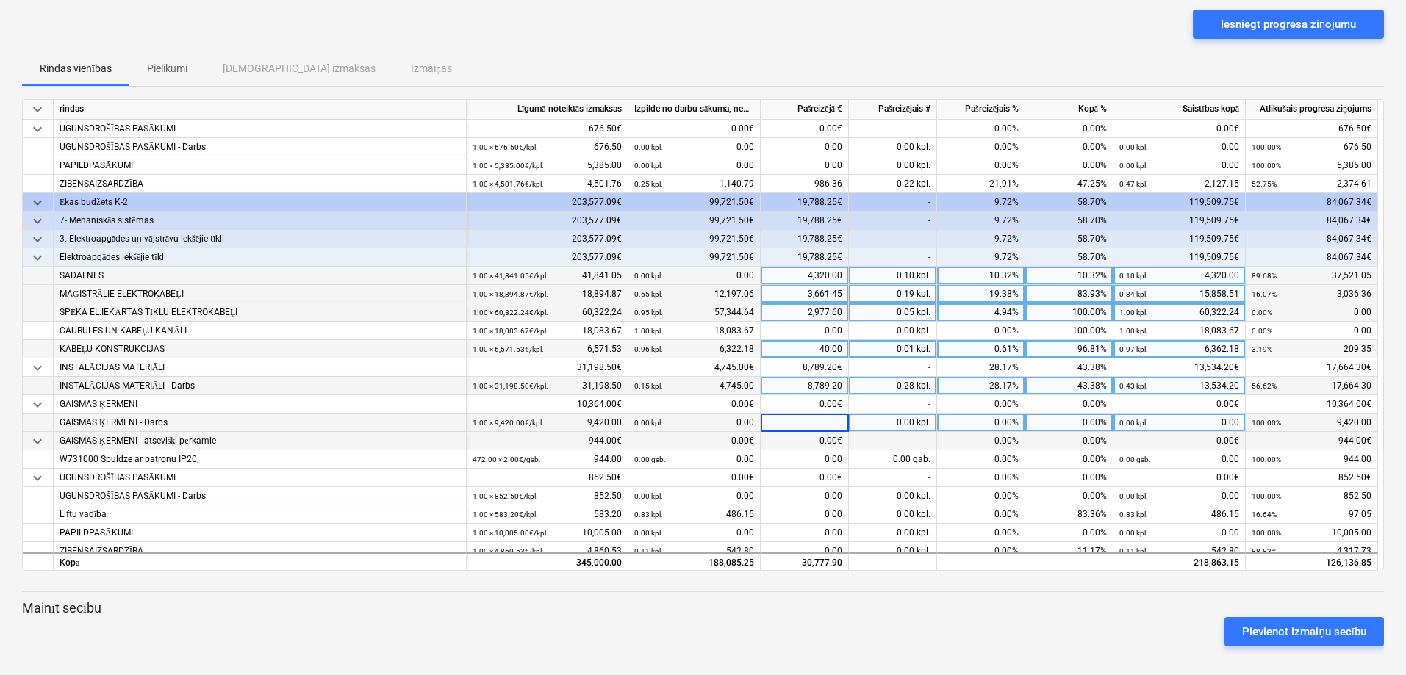
scroll to position [301, 0]
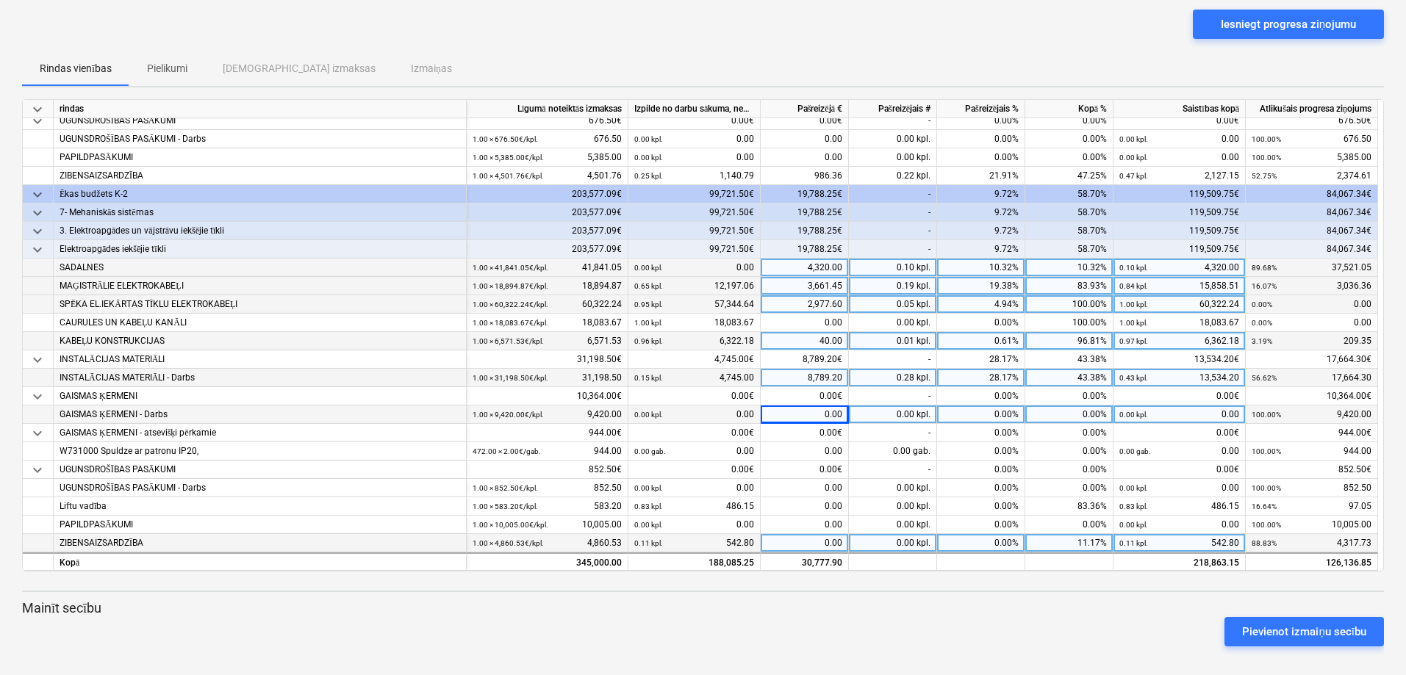
click at [703, 307] on div "0.00" at bounding box center [805, 543] width 88 height 18
type input "1339.13"
click at [703, 307] on div "keyboard_arrow_down rindas Līgumā noteiktās izmaksas Izpilde no darbu sākuma, n…" at bounding box center [703, 378] width 1362 height 559
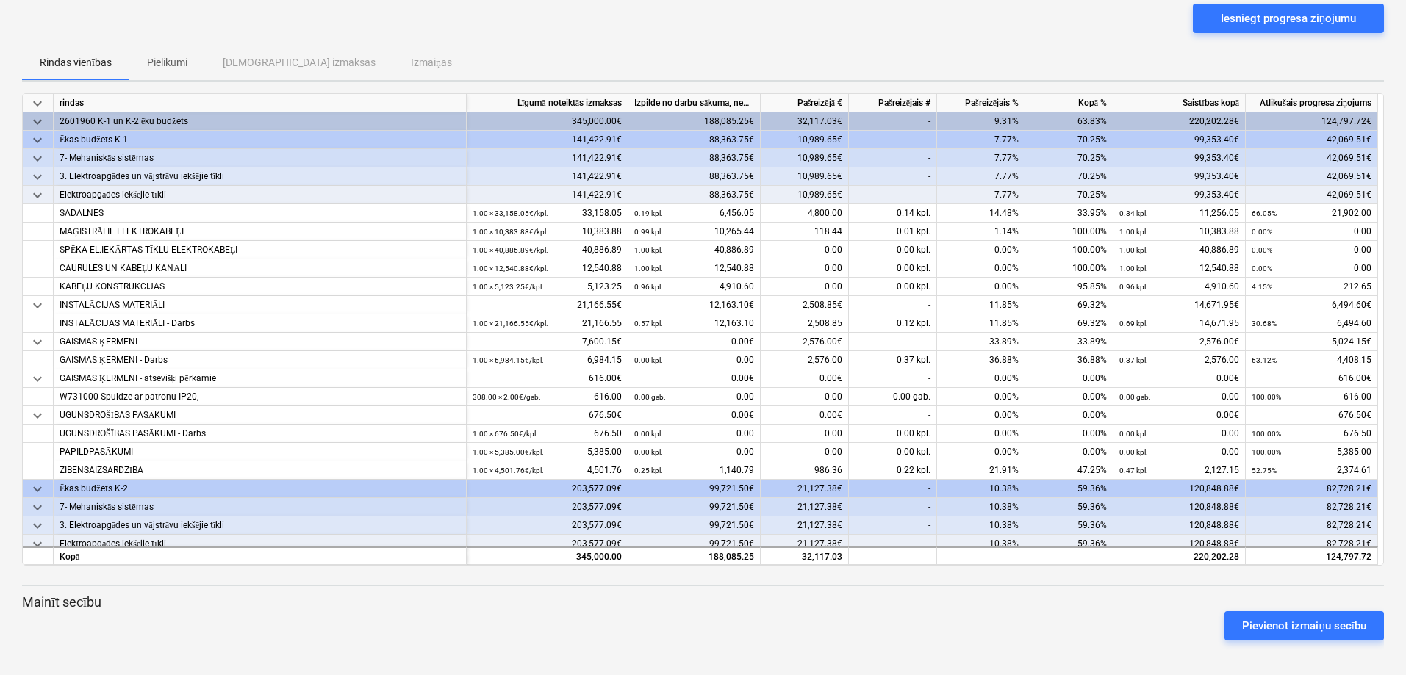
scroll to position [0, 0]
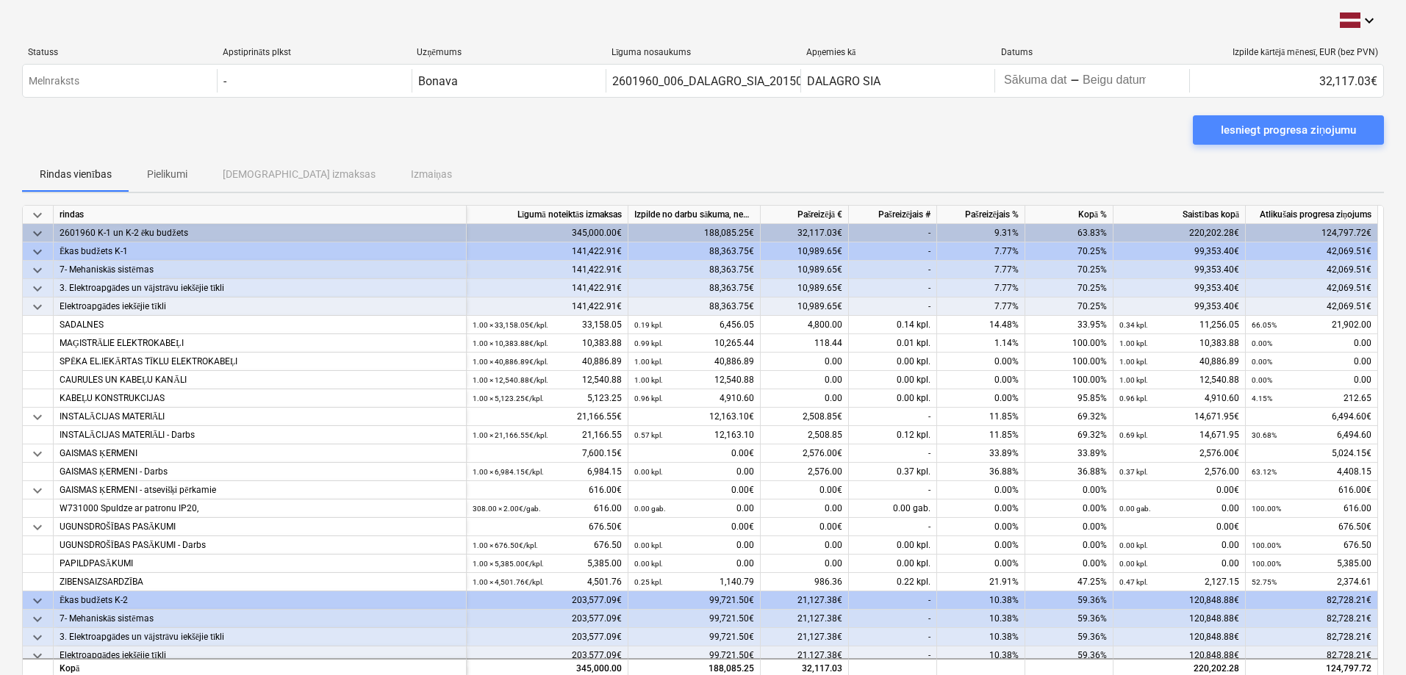
click at [703, 137] on div "Iesniegt progresa ziņojumu" at bounding box center [1288, 130] width 135 height 19
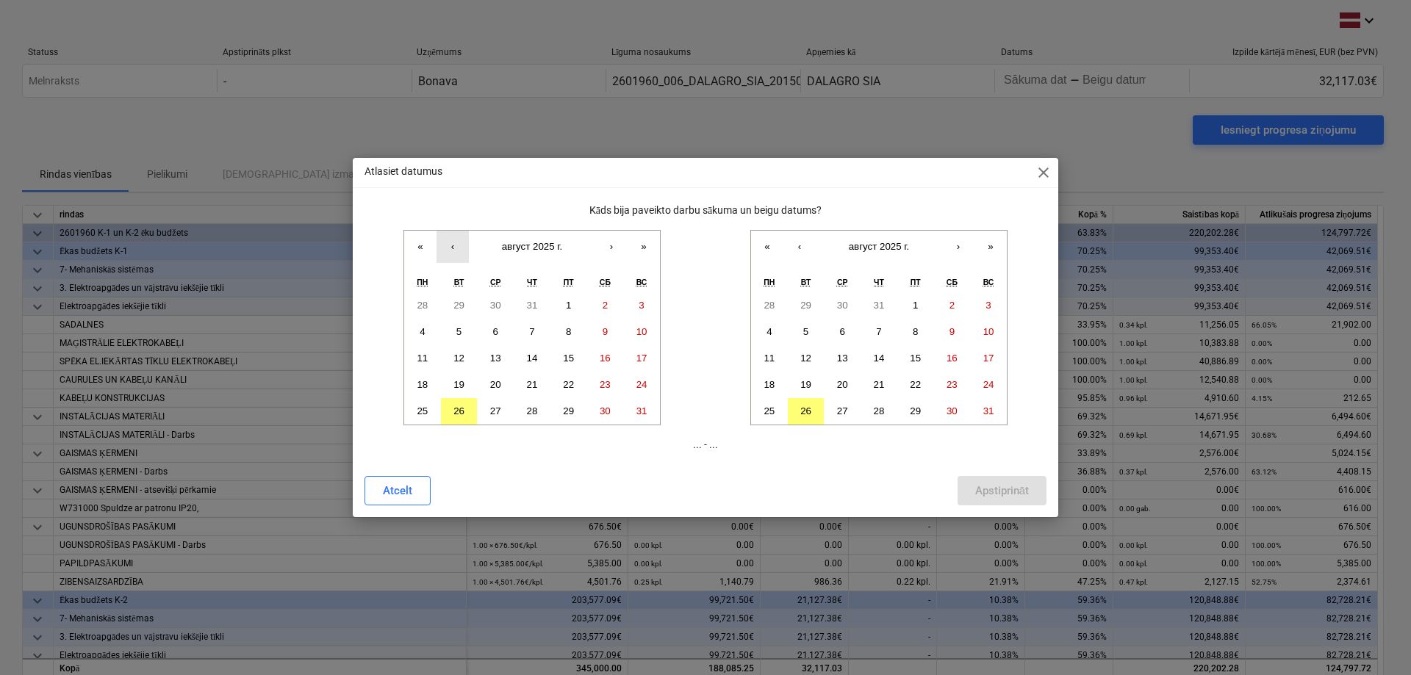
click at [461, 248] on button "‹" at bounding box center [453, 247] width 32 height 32
click at [429, 307] on button "28" at bounding box center [422, 411] width 37 height 26
click at [703, 307] on abbr "26" at bounding box center [805, 411] width 11 height 11
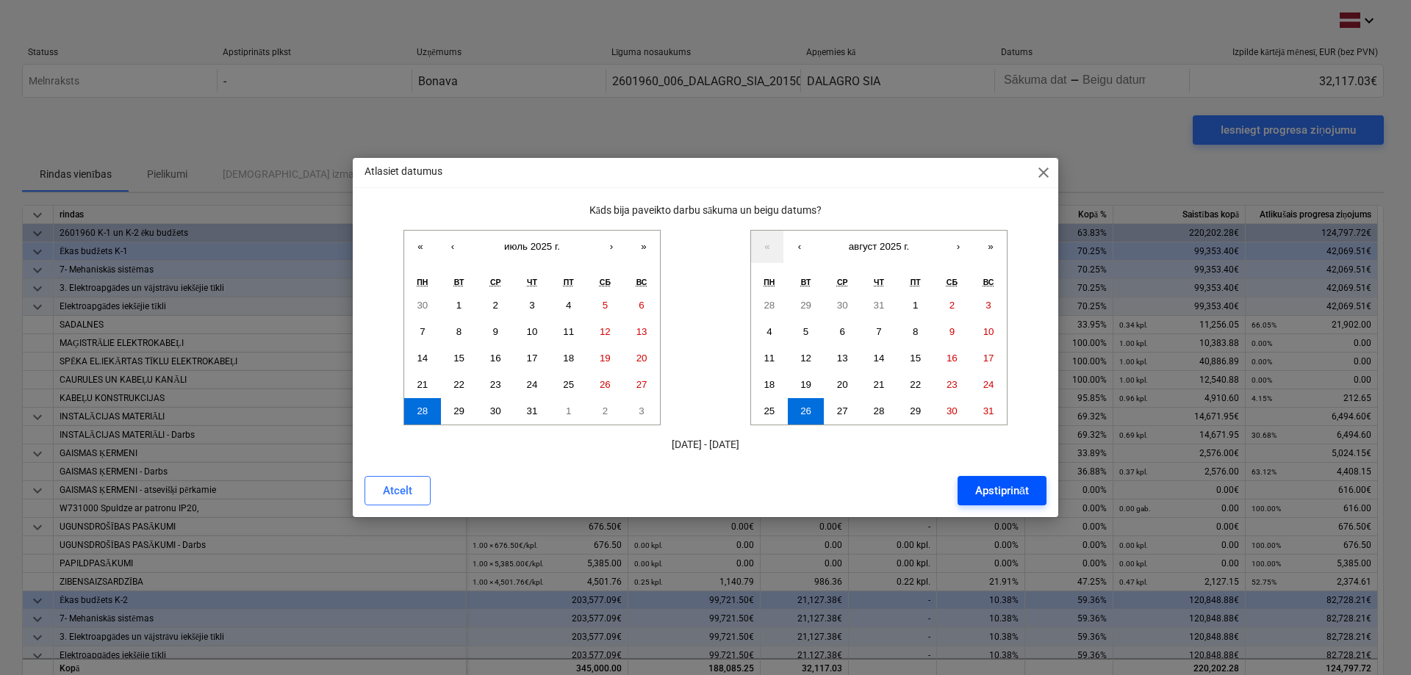
click at [703, 307] on div "Apstiprināt" at bounding box center [1002, 490] width 54 height 19
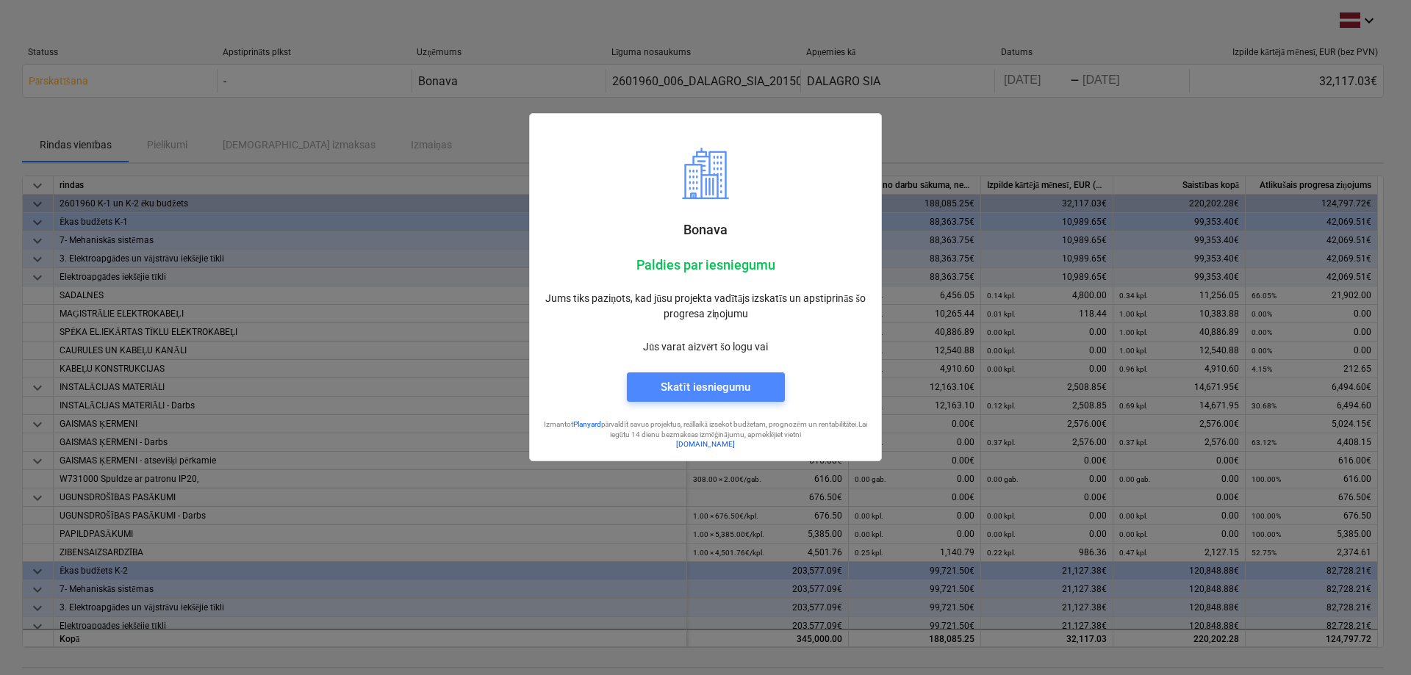
click at [703, 307] on div "Skatīt iesniegumu" at bounding box center [705, 387] width 89 height 19
